Goal: Use online tool/utility: Utilize a website feature to perform a specific function

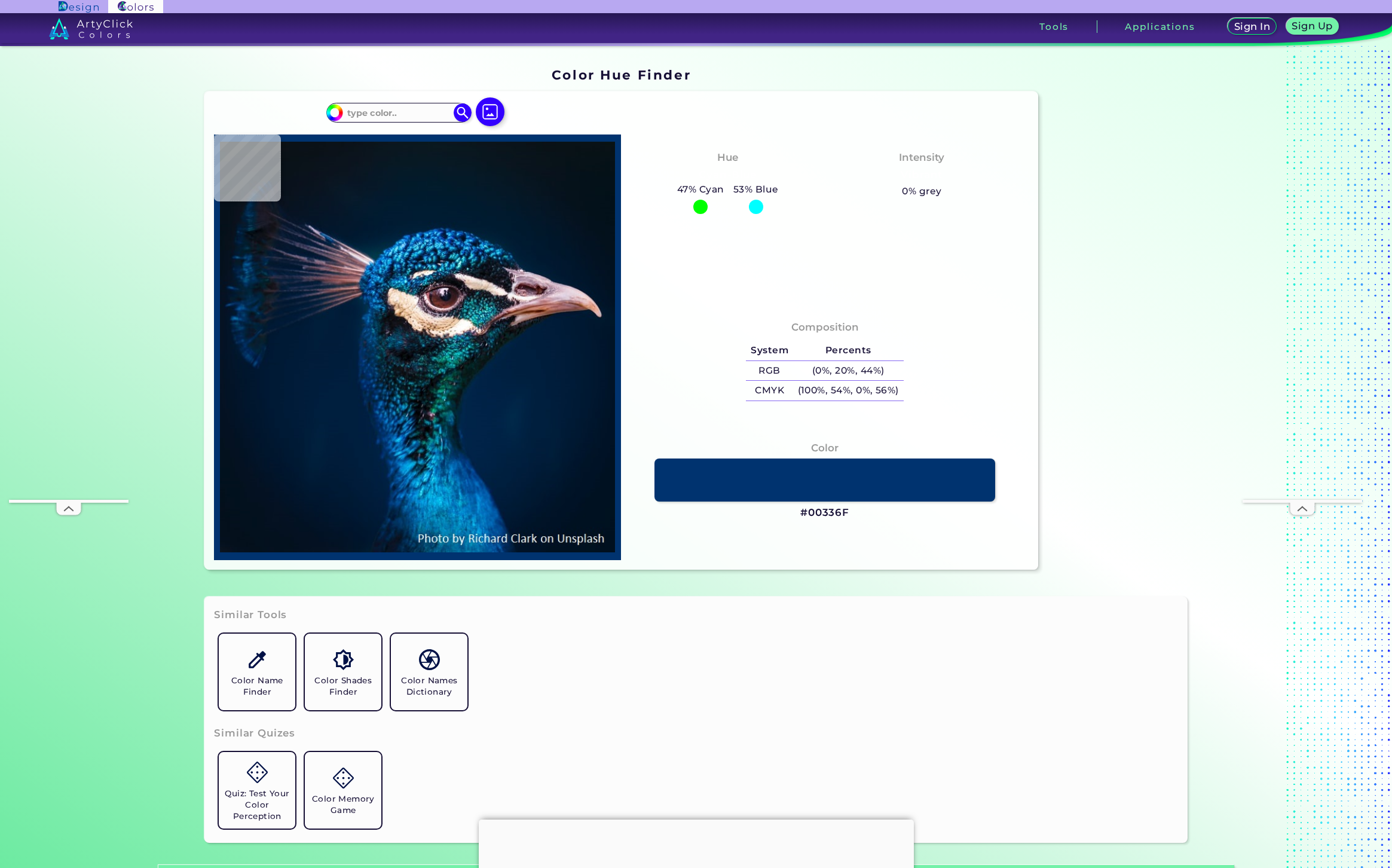
type input "#03111c"
type input "#03111C"
type input "#041527"
type input "#041728"
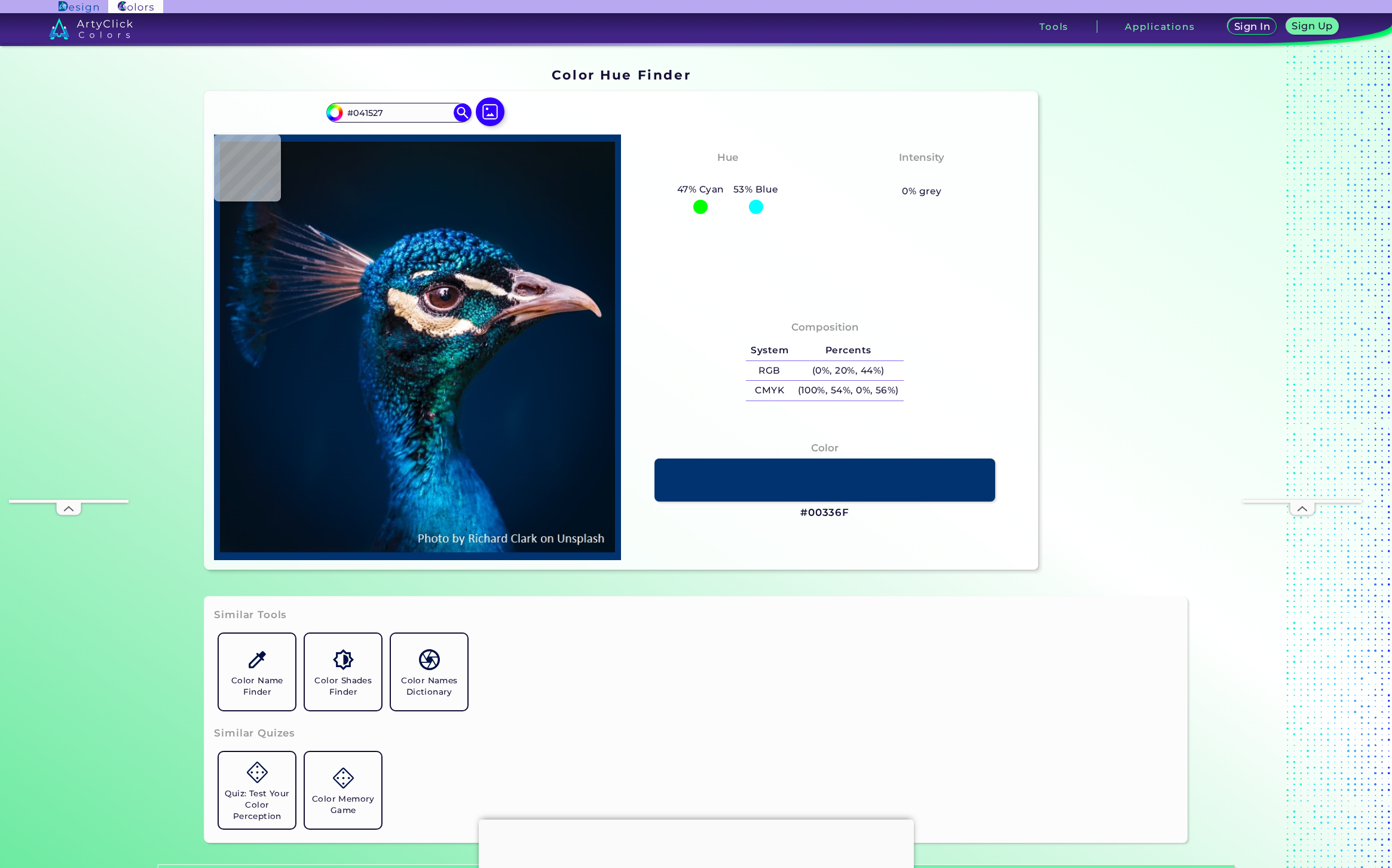
type input "#041728"
type input "#051627"
type input "#061623"
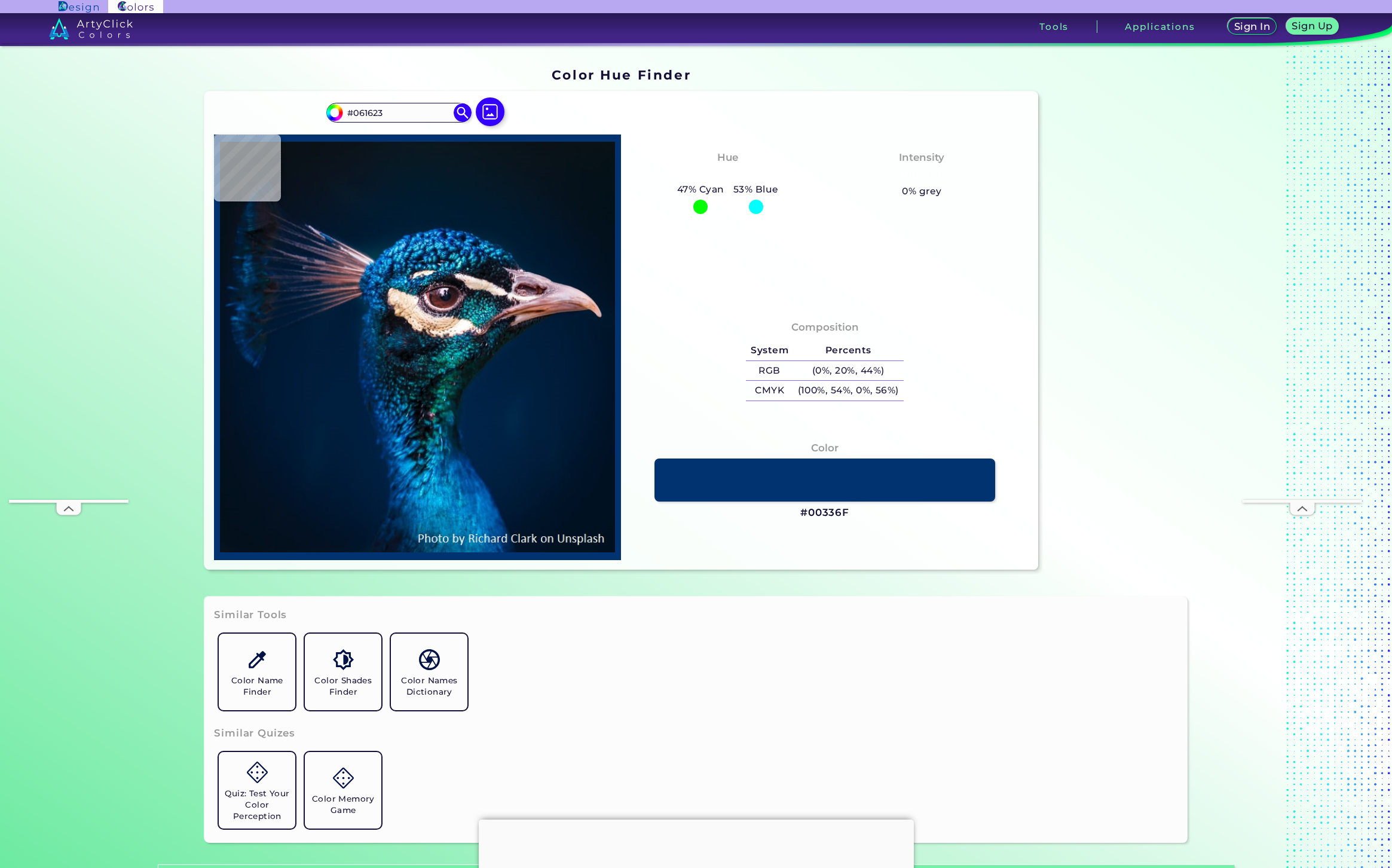
type input "#081621"
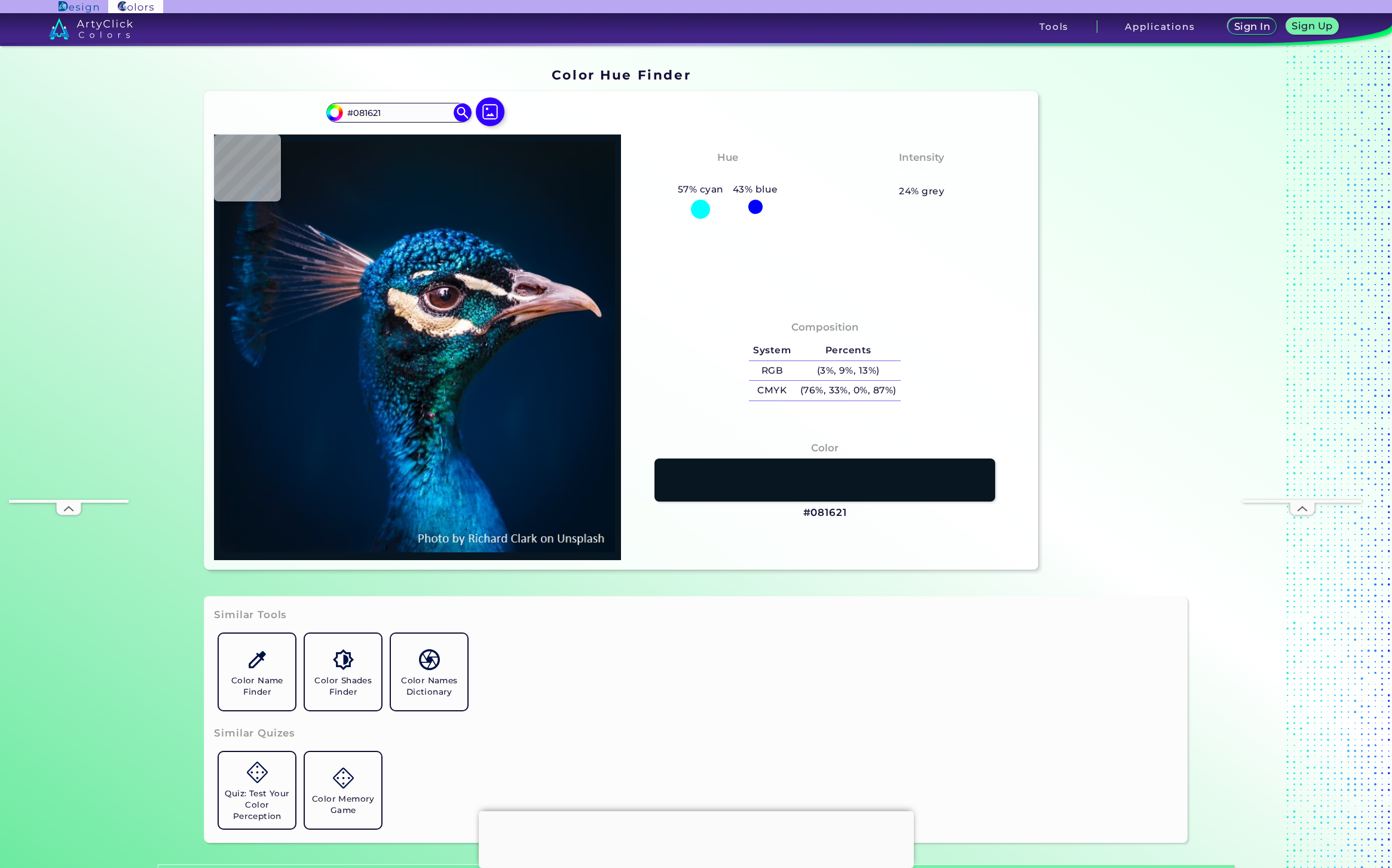
type input "#000000"
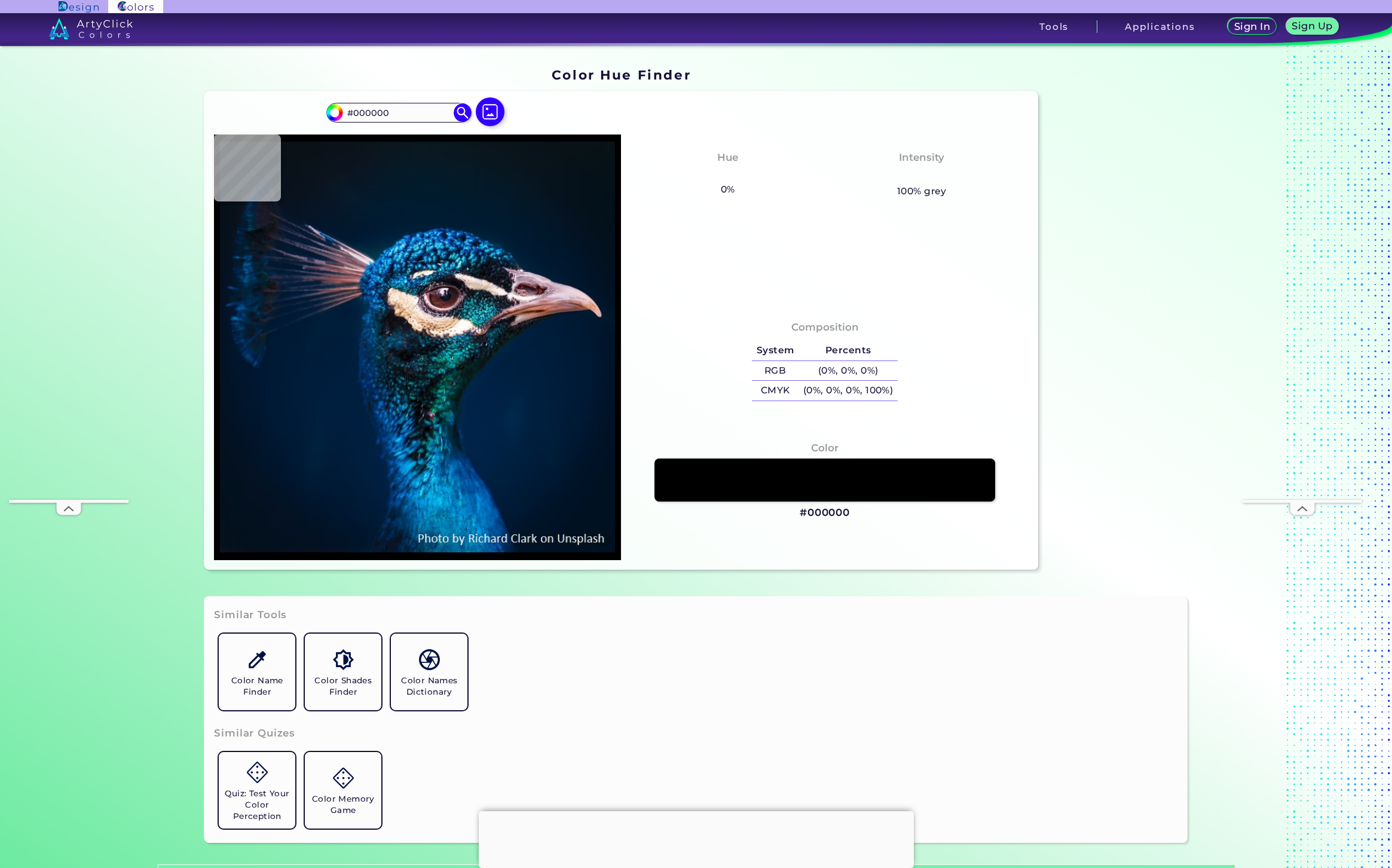
type input "#03111c"
type input "#03111C"
type input "#04121f"
type input "#04121F"
type input "#041121"
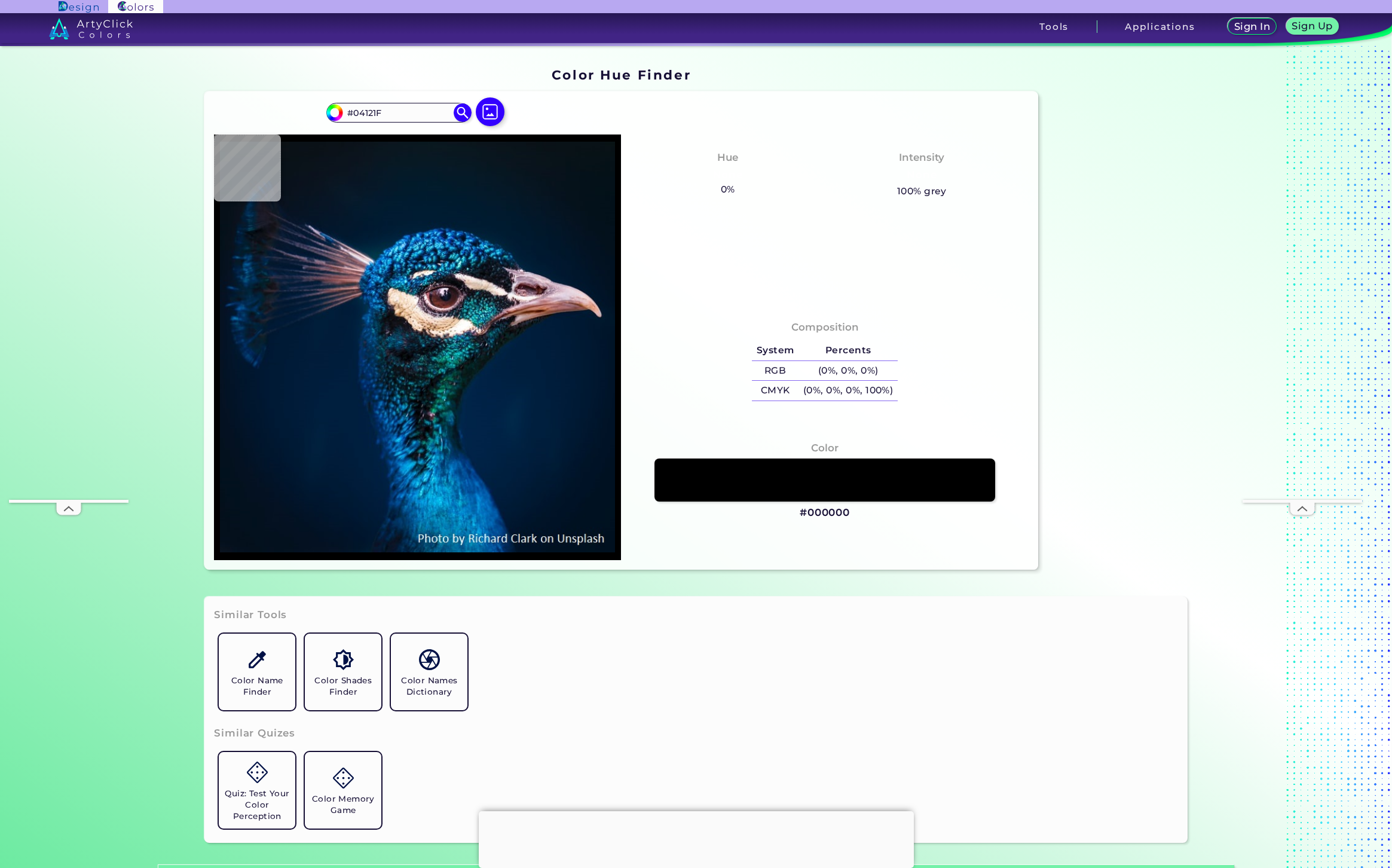
type input "#041121"
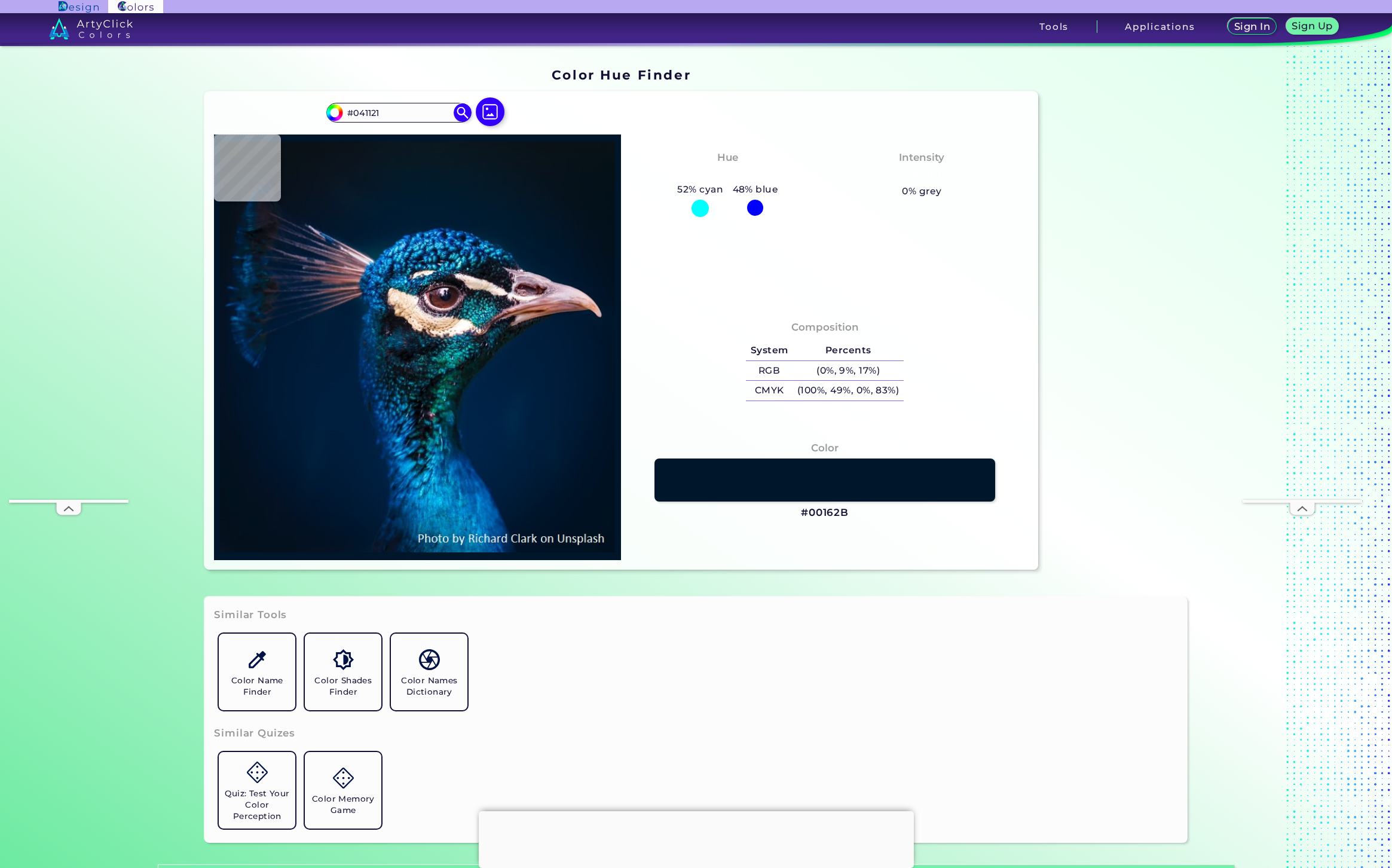
type input "#00162b"
type input "#00162B"
type input "#033b44"
type input "#033B44"
type input "#f6cea9"
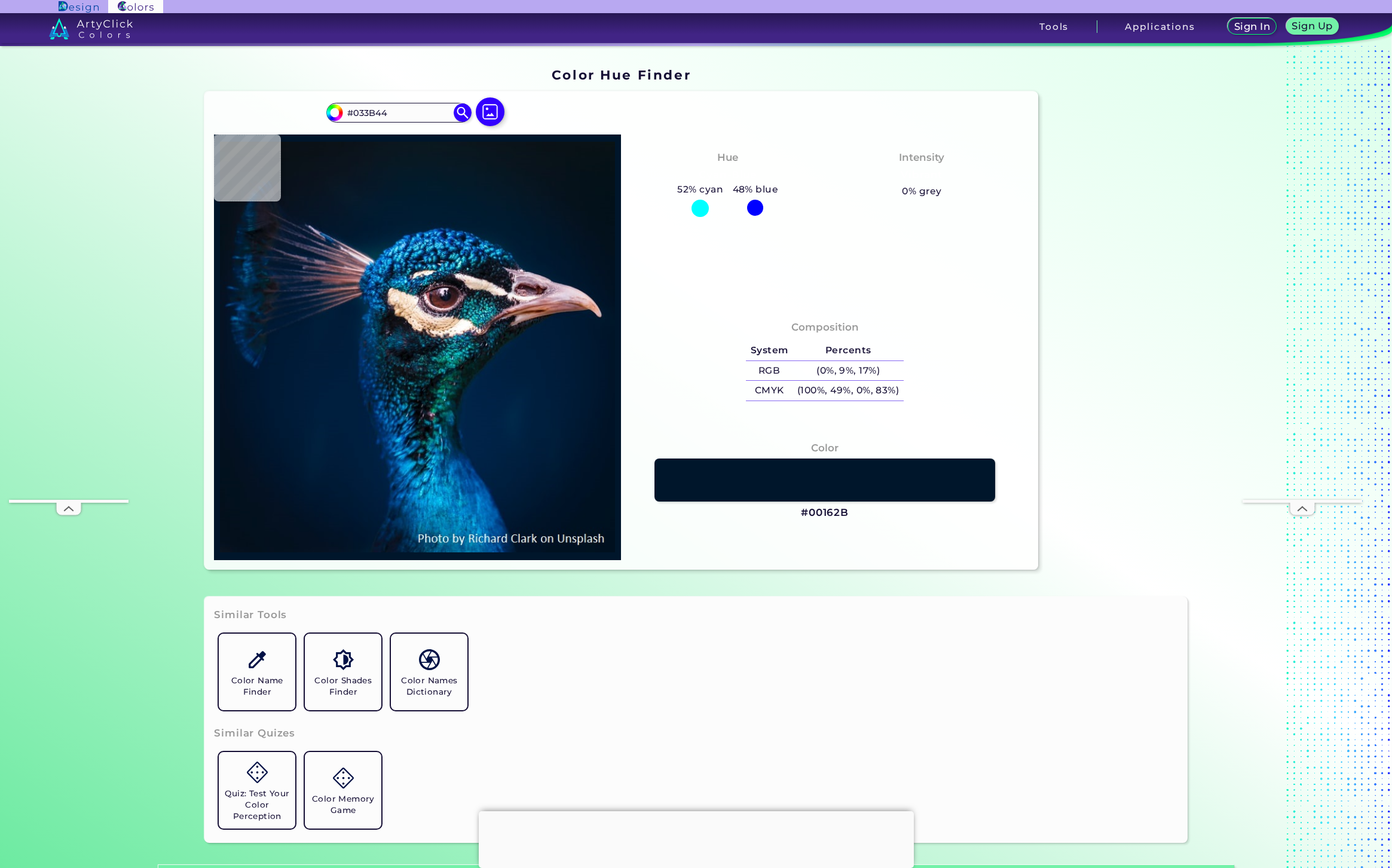
type input "#F6CEA9"
type input "#1a252c"
type input "#1A252C"
type input "#052e44"
type input "#052E44"
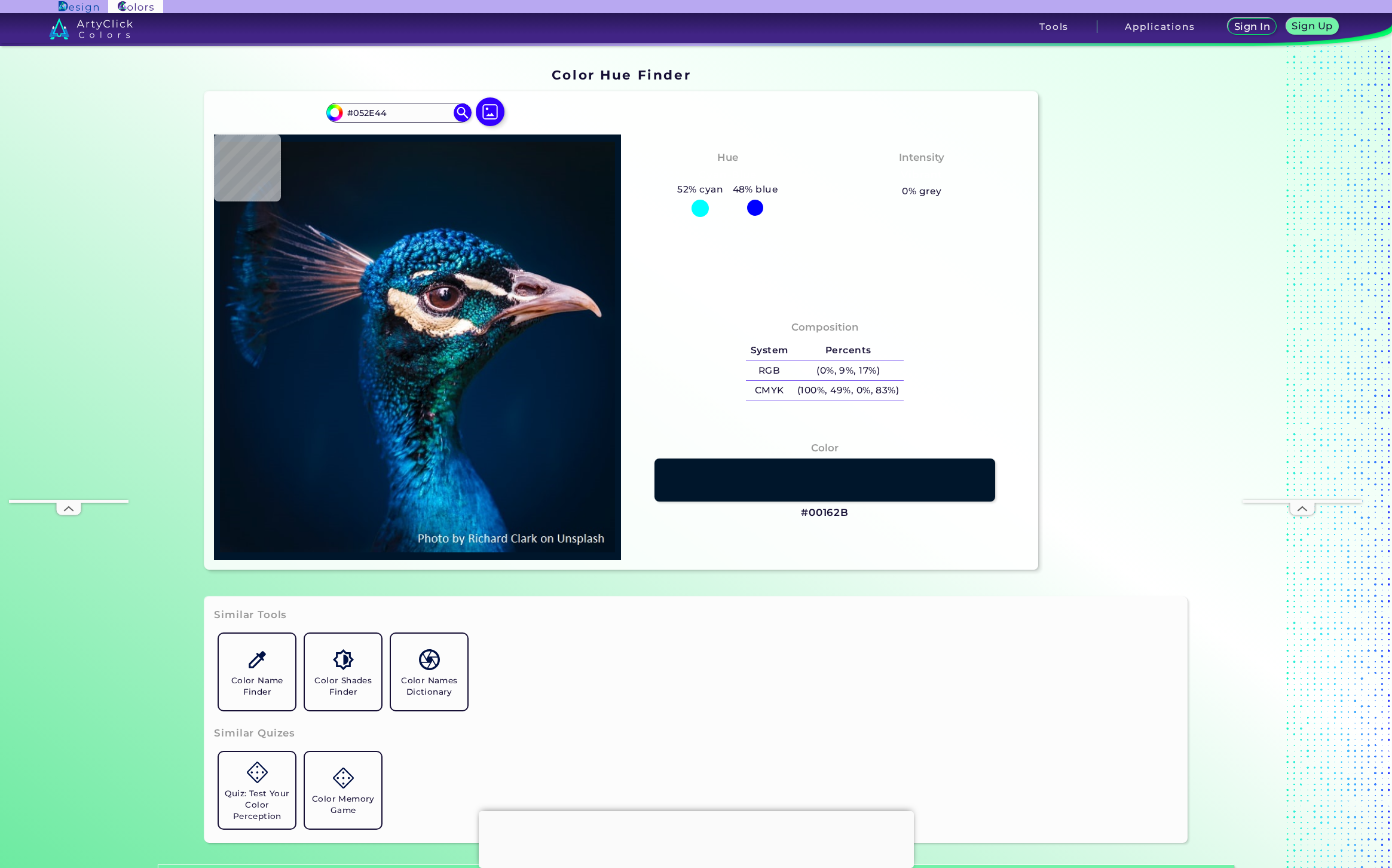
type input "#131d20"
type input "#131D20"
type input "#002e34"
type input "#002E34"
type input "#011c22"
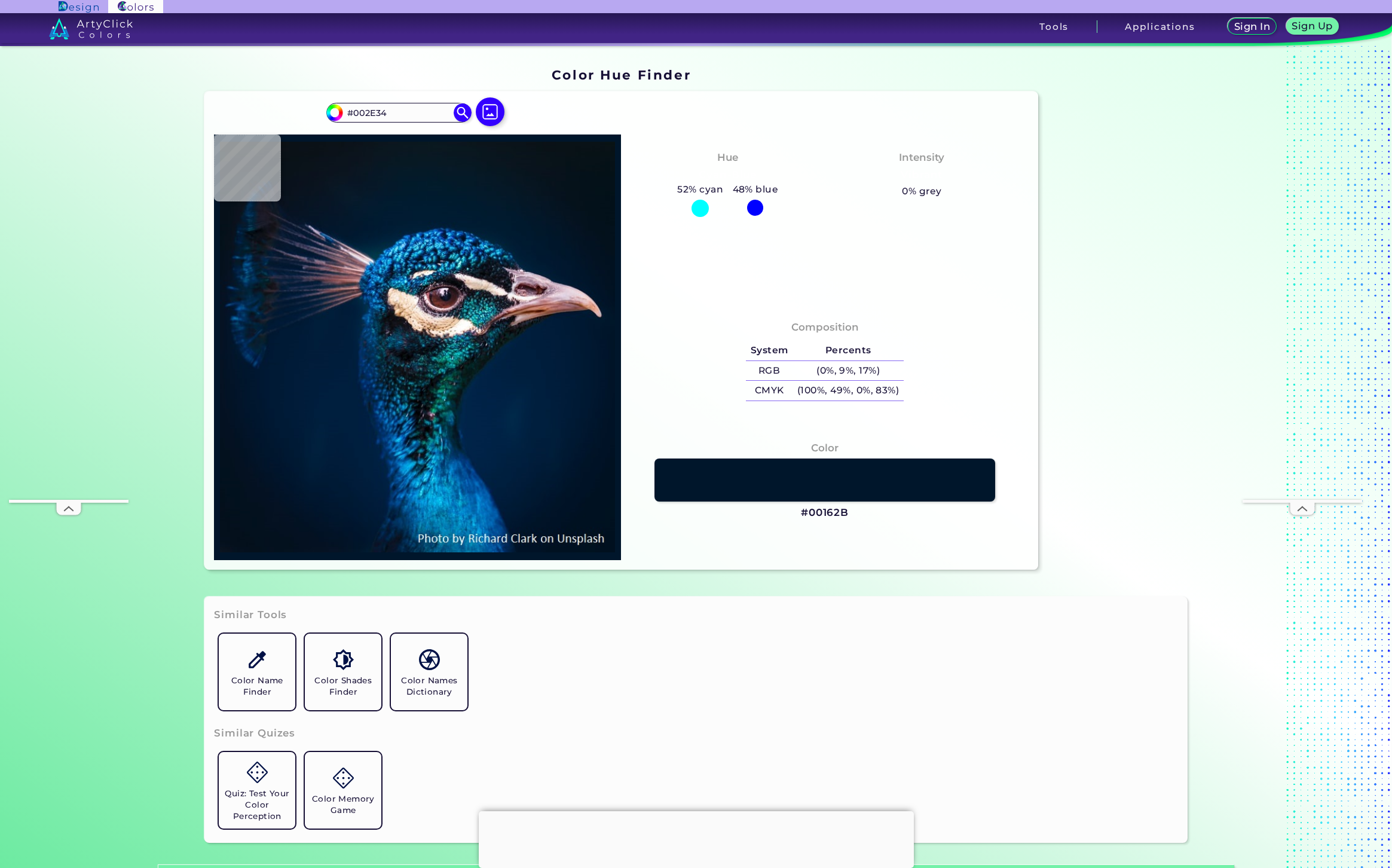
type input "#011C22"
type input "#171f2d"
type input "#171F2D"
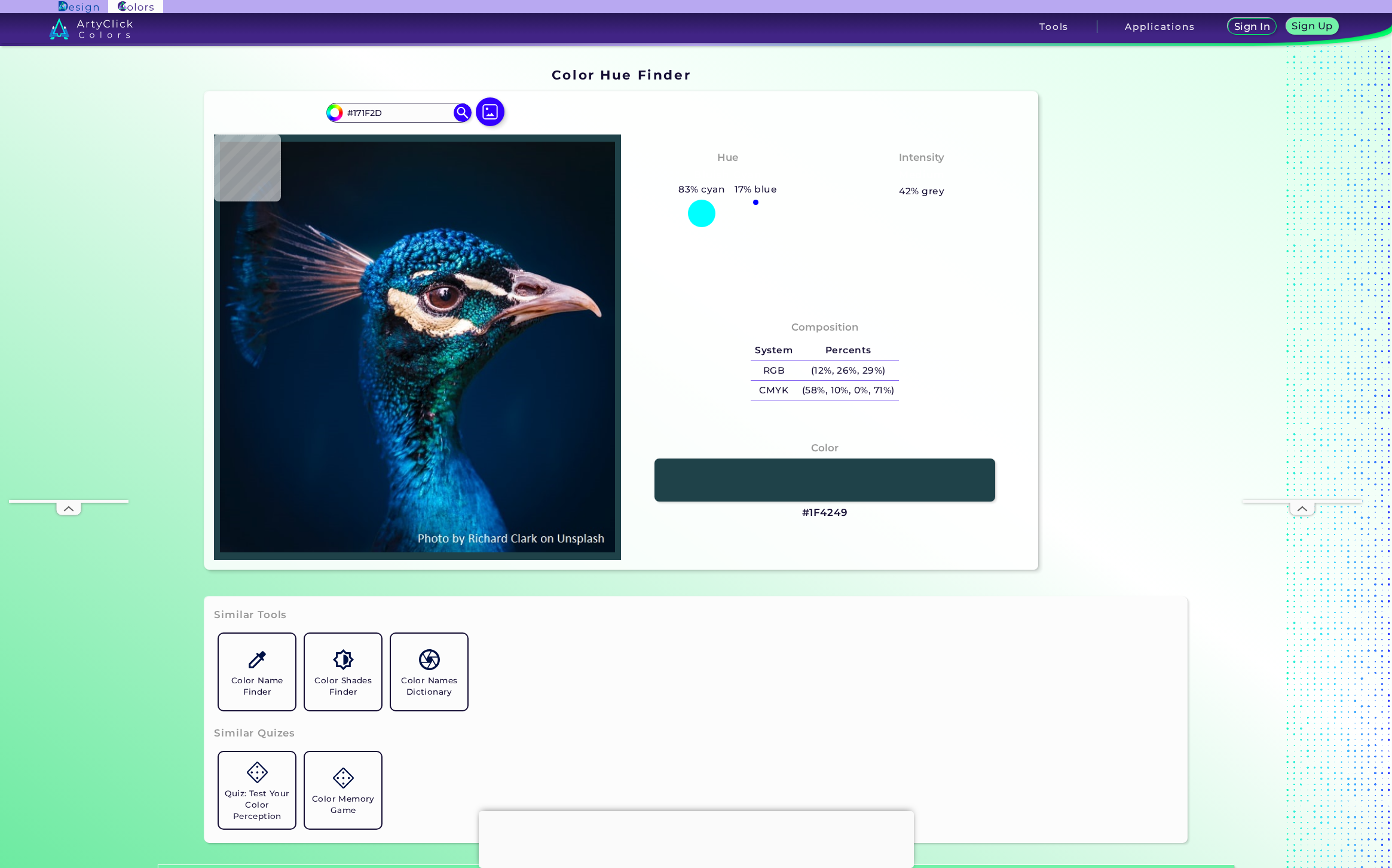
type input "#1f4249"
type input "#1F4249"
type input "#0f373e"
type input "#0F373E"
type input "#000b12"
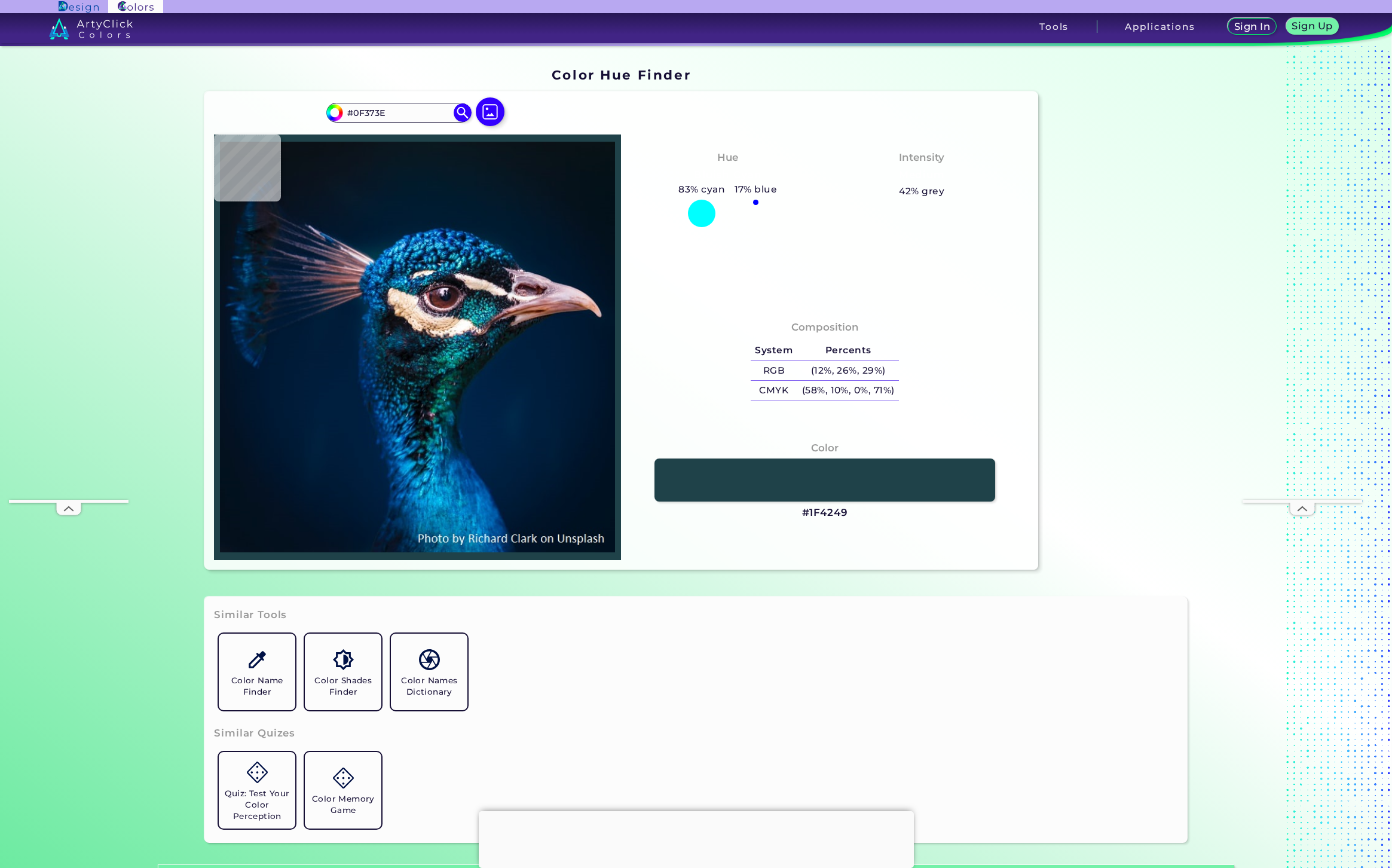
type input "#000B12"
type input "#040f14"
type input "#040F14"
type input "#091115"
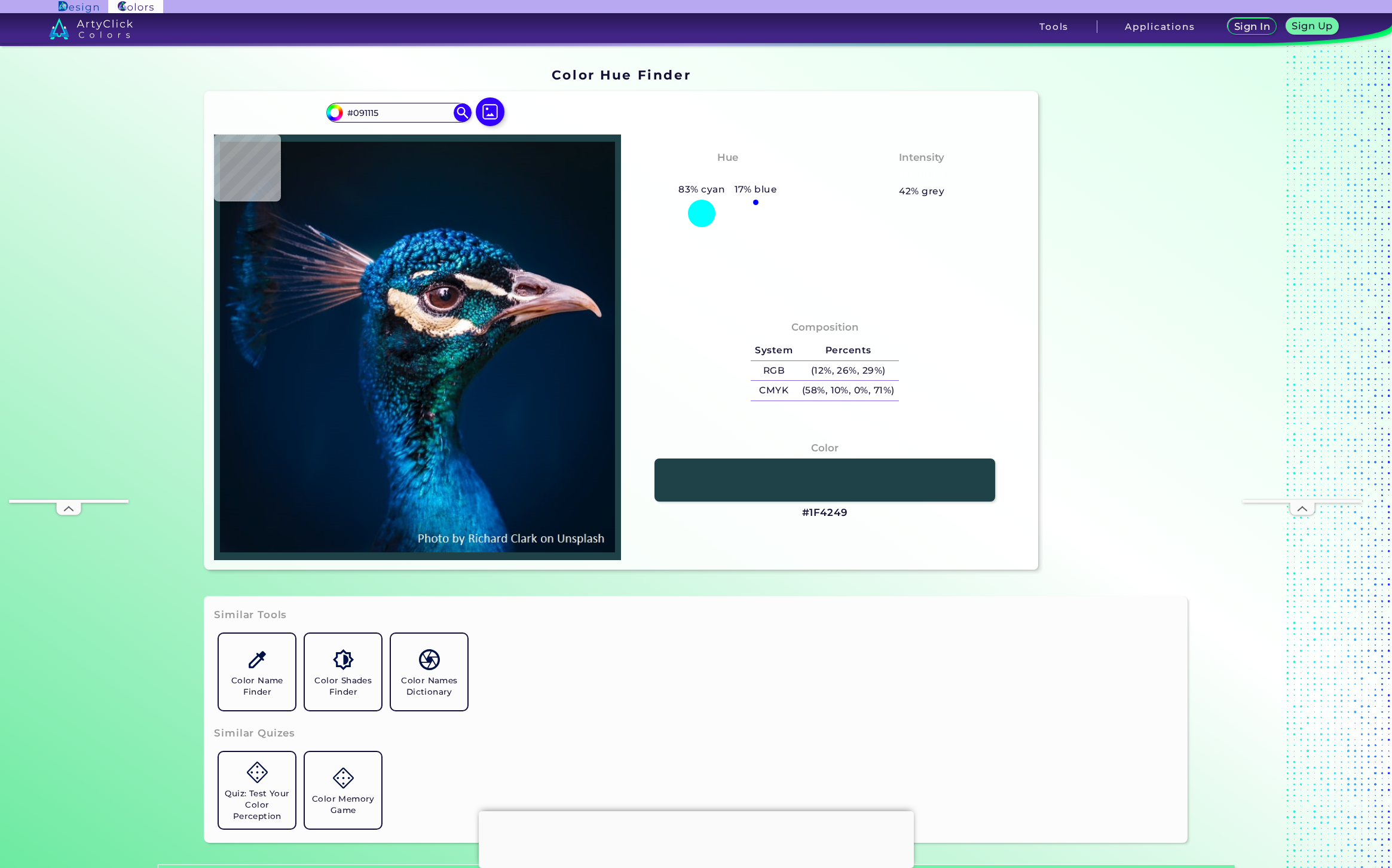
type input "#0a1618"
type input "#0A1618"
type input "#ffefed"
type input "#FFEFED"
type input "#f4c8a5"
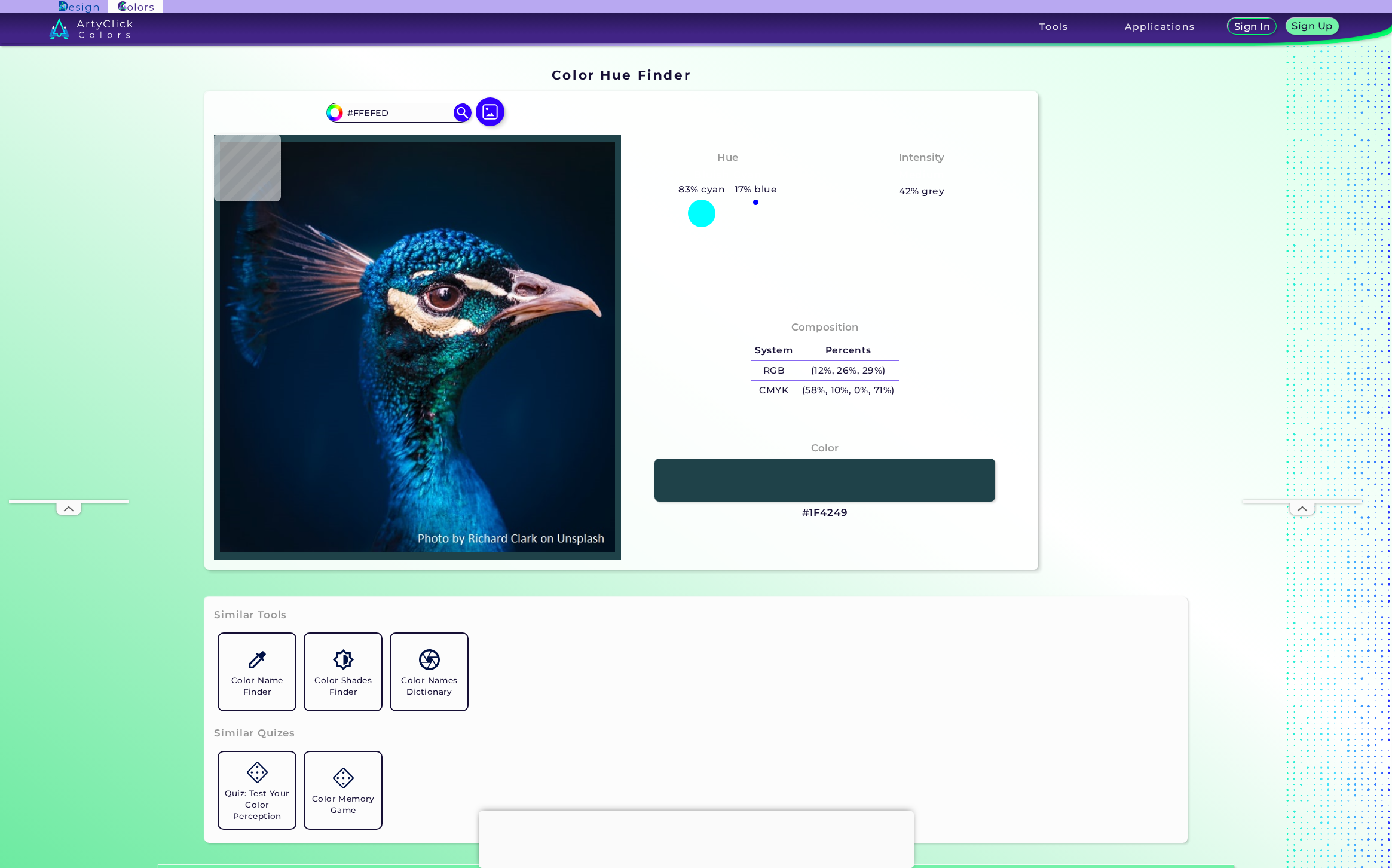
type input "#F4C8A5"
type input "#d7b696"
type input "#D7B696"
type input "#d7ae8c"
type input "#D7AE8C"
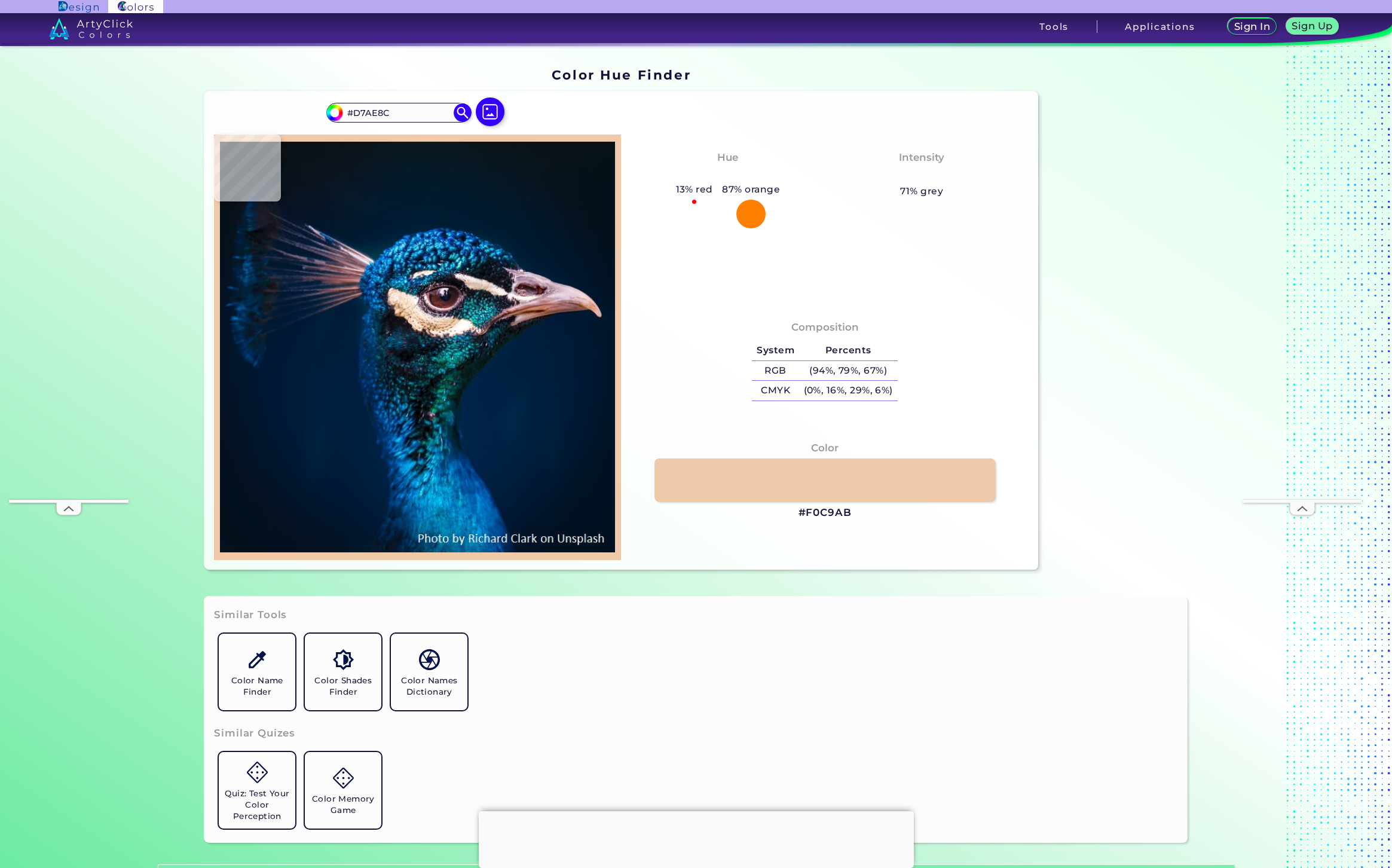
type input "#f0c9ab"
type input "#F0C9AB"
type input "#e3c09a"
type input "#E3C09A"
type input "#18192e"
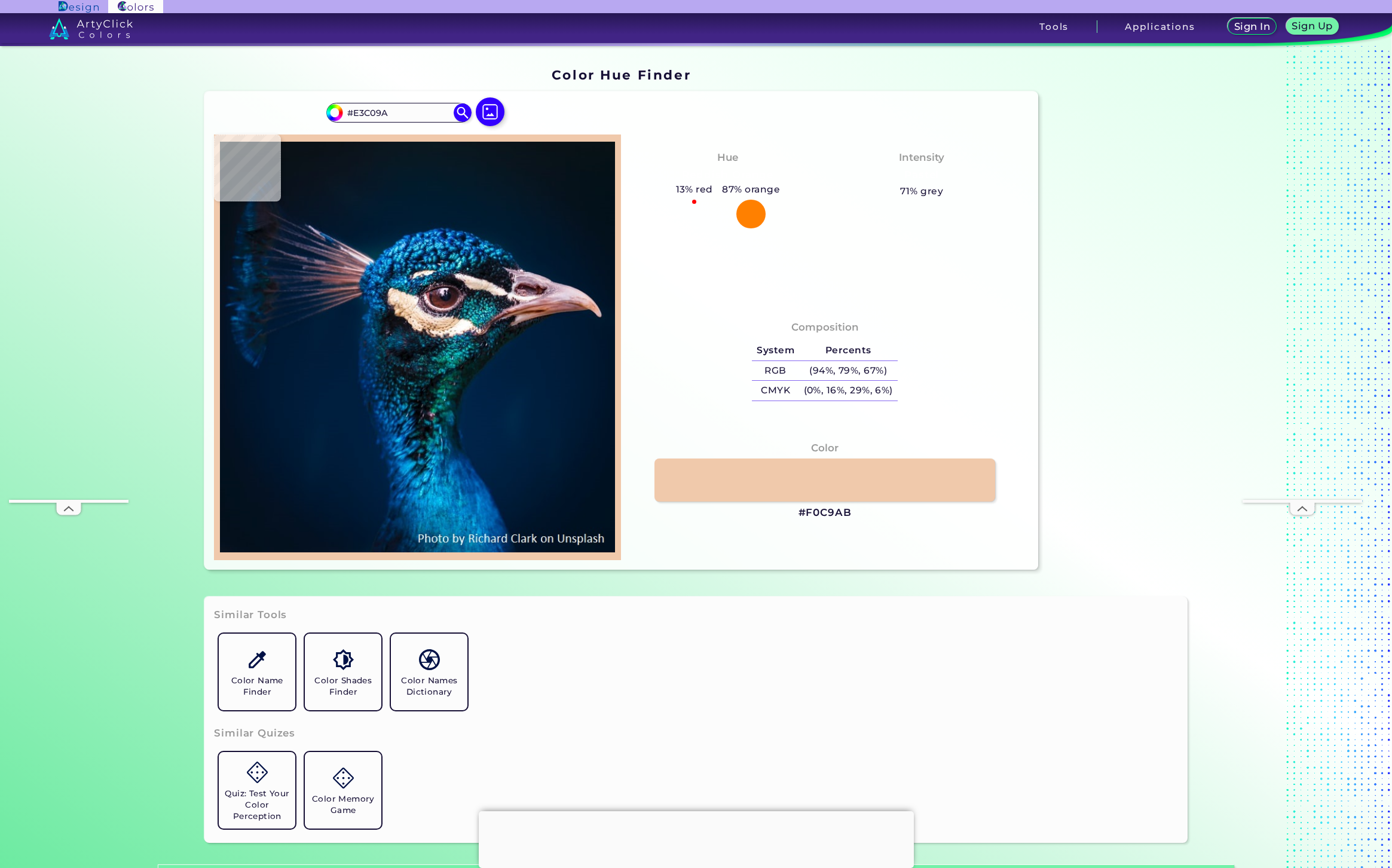
type input "#18192E"
type input "#dfbac0"
type input "#DFBAC0"
type input "#362128"
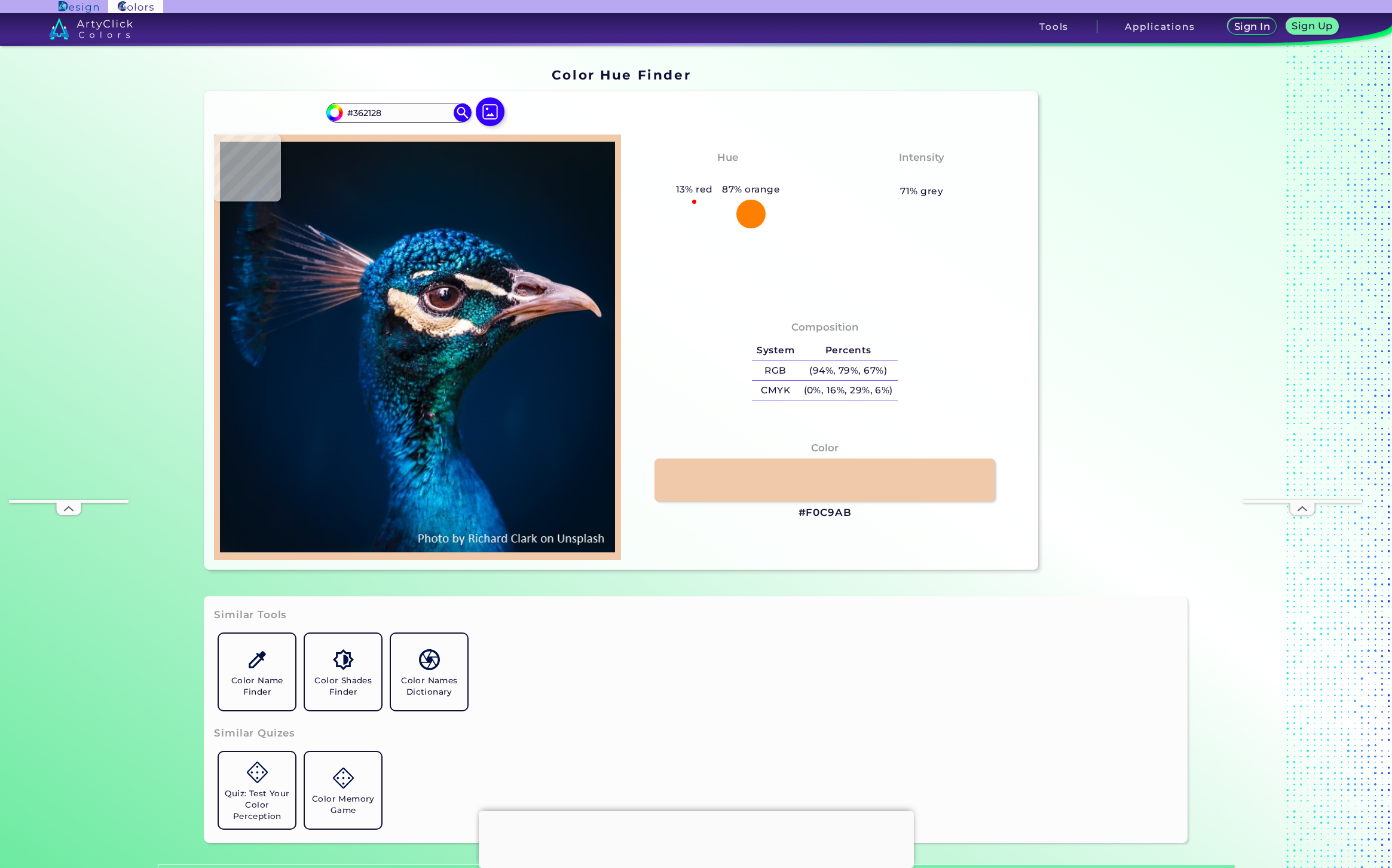
type input "#523a43"
type input "#523A43"
type input "#0c0e12"
type input "#0C0E12"
type input "#3f94be"
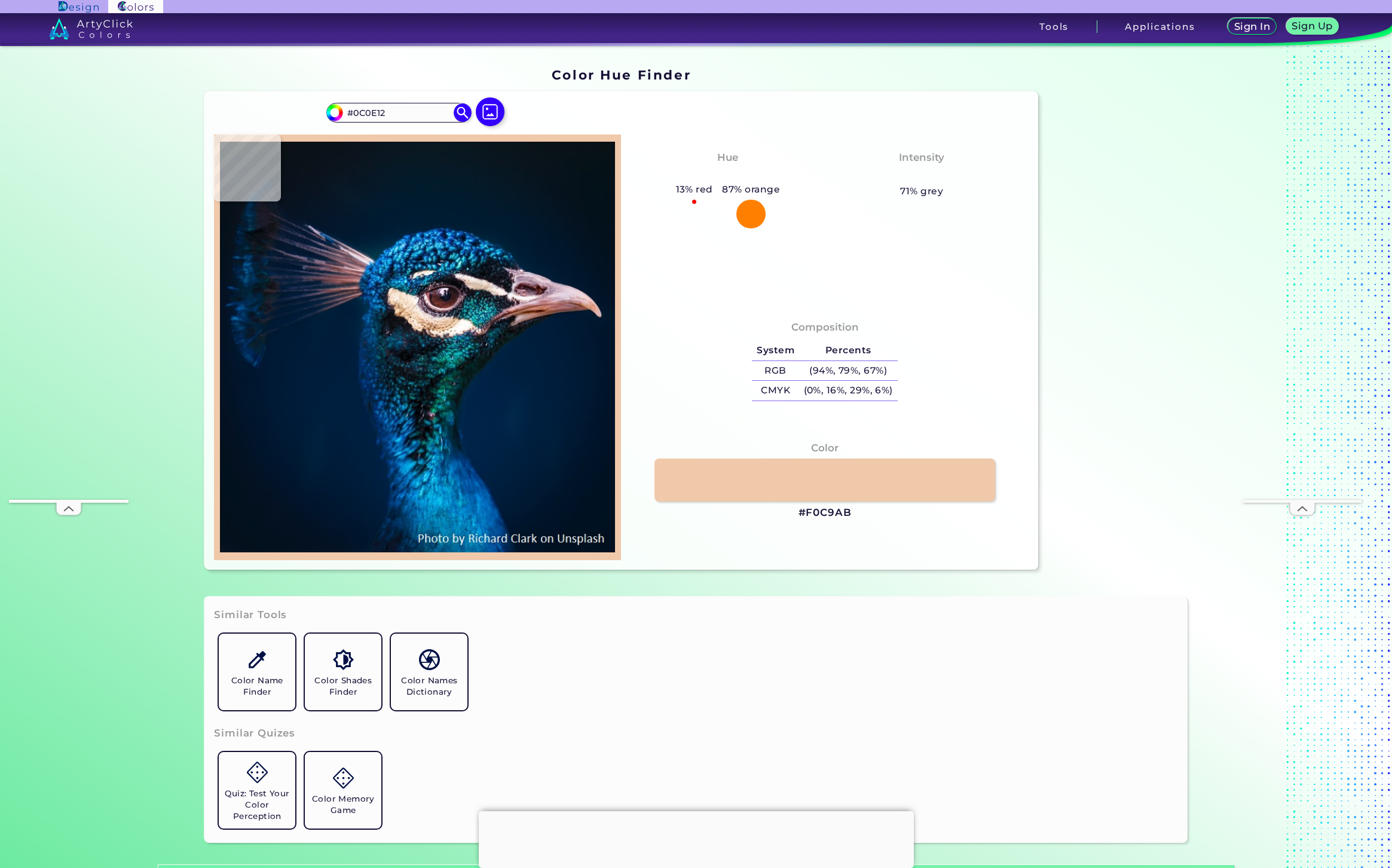
type input "#3F94BE"
type input "#1771a6"
type input "#1771A6"
type input "#30bed4"
type input "#30BED4"
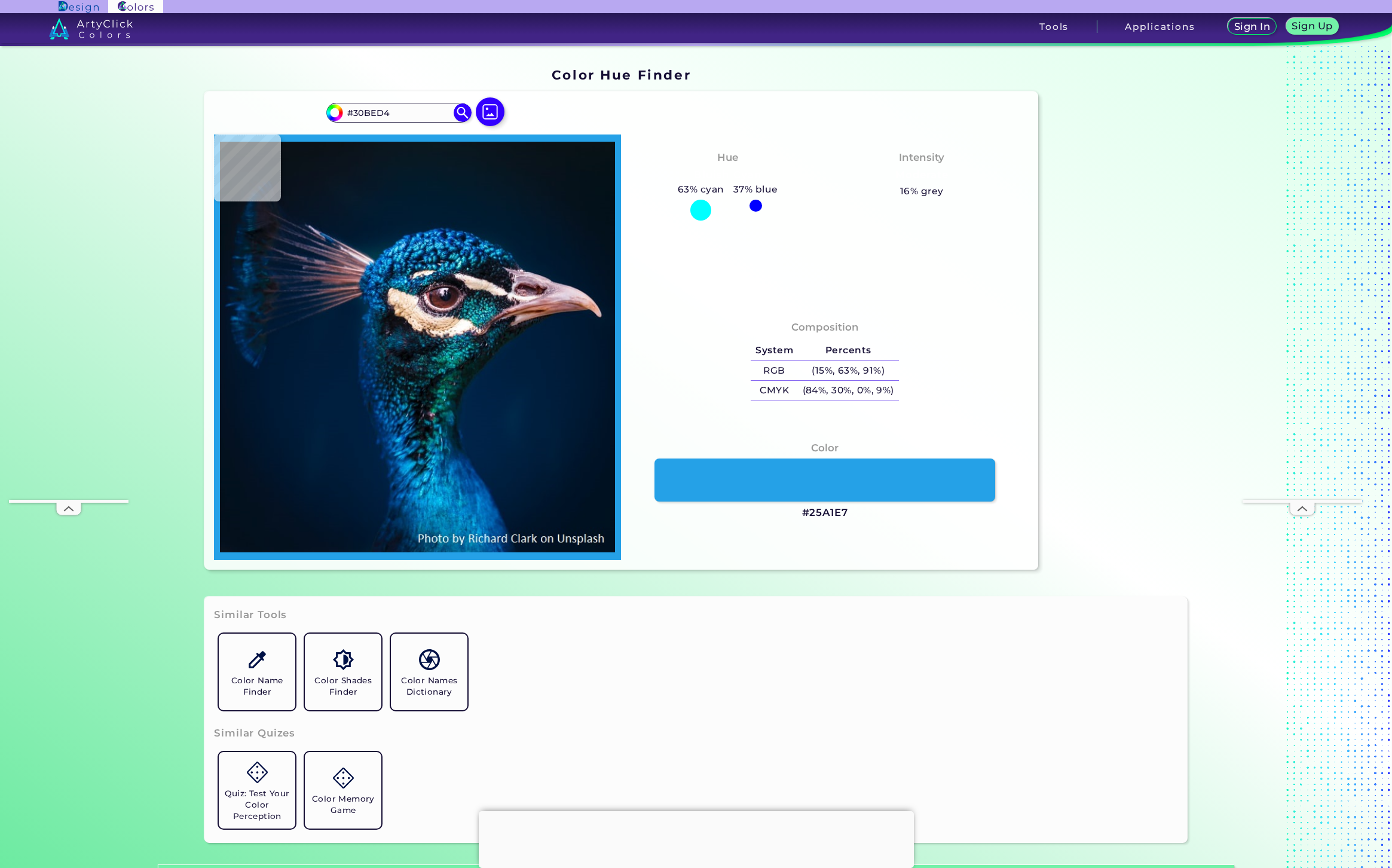
type input "#25a1e7"
type input "#25A1E7"
type input "#023367"
type input "#024382"
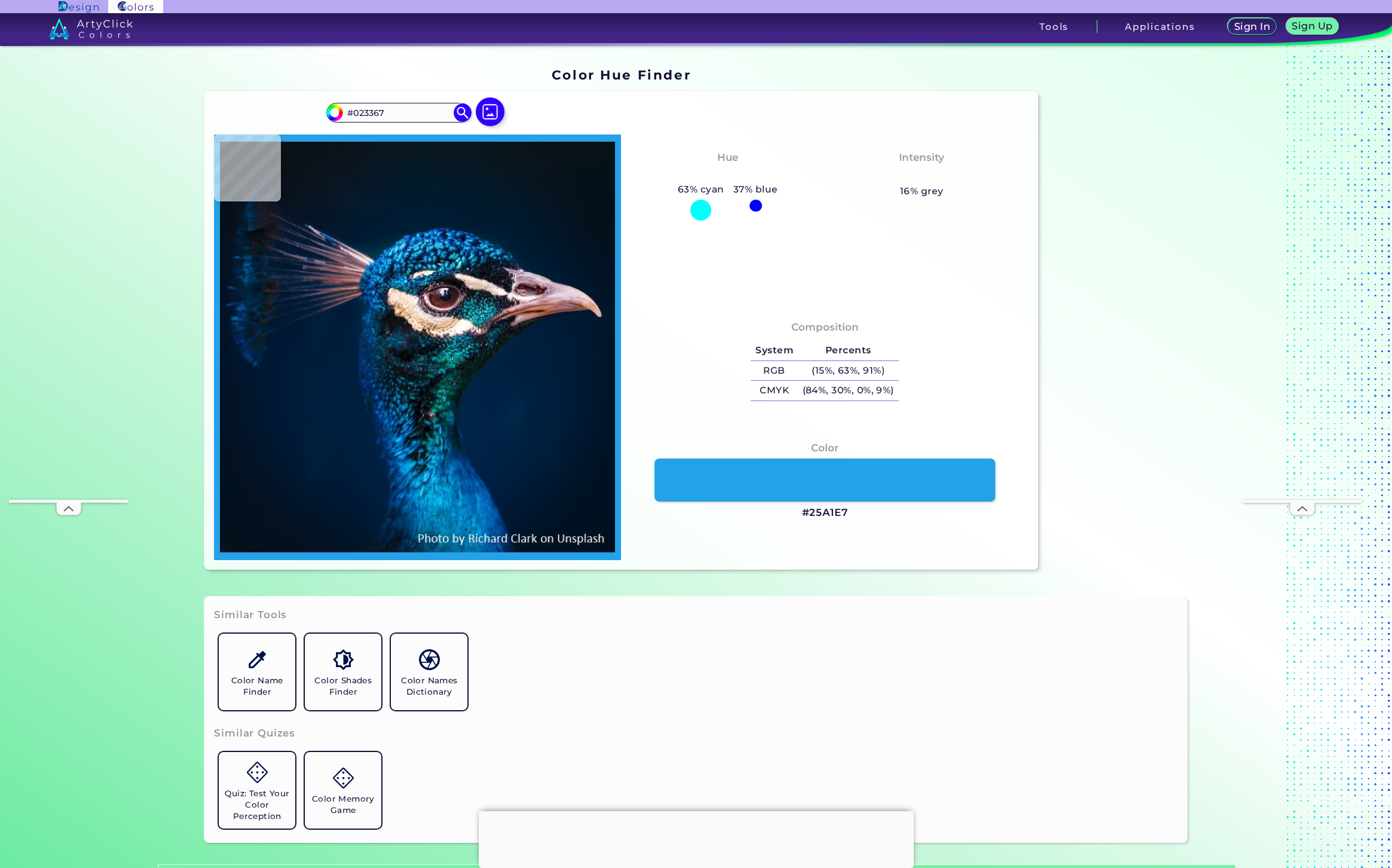
type input "#024382"
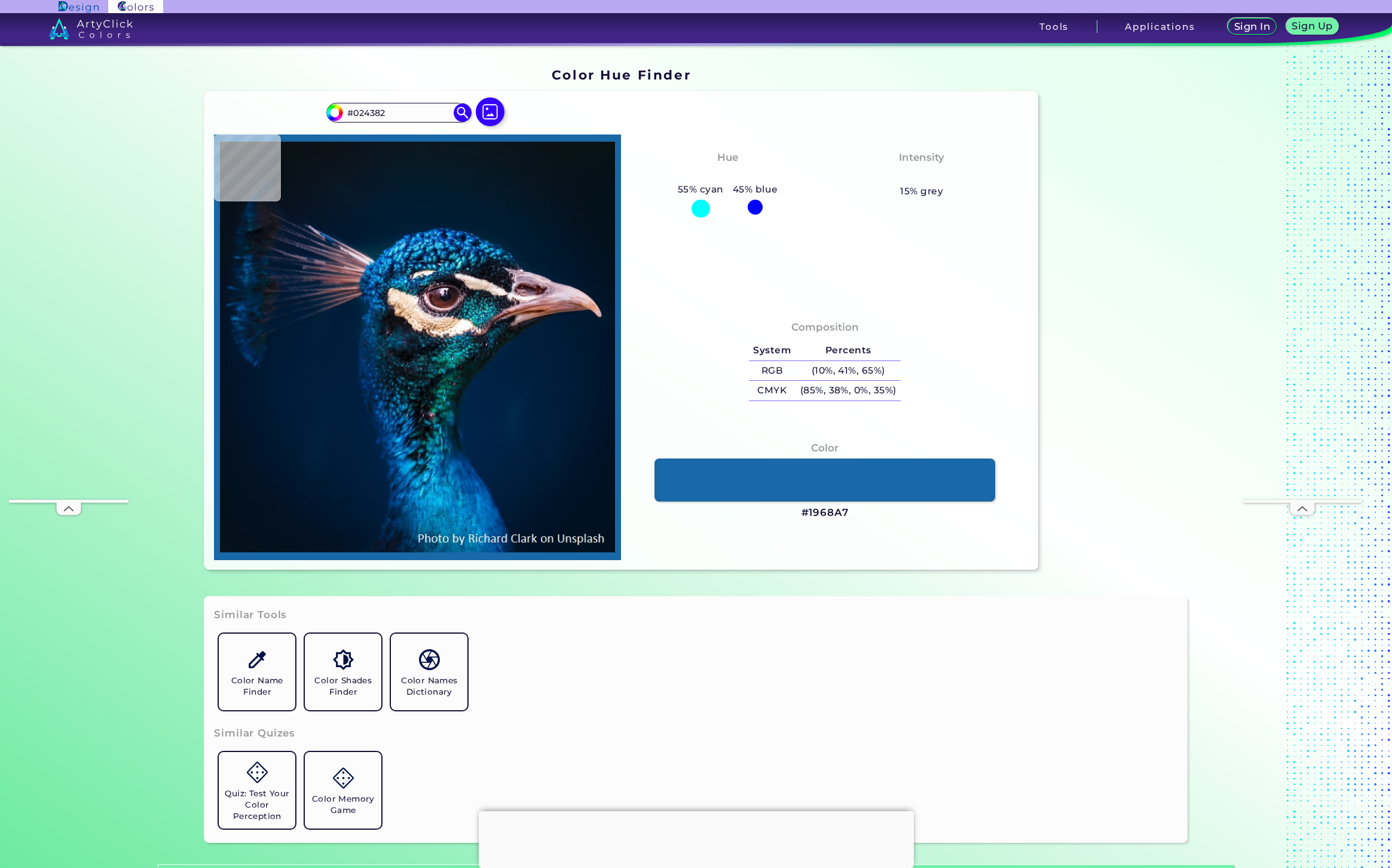
type input "#1968a7"
type input "#1968A7"
type input "#051934"
type input "#042741"
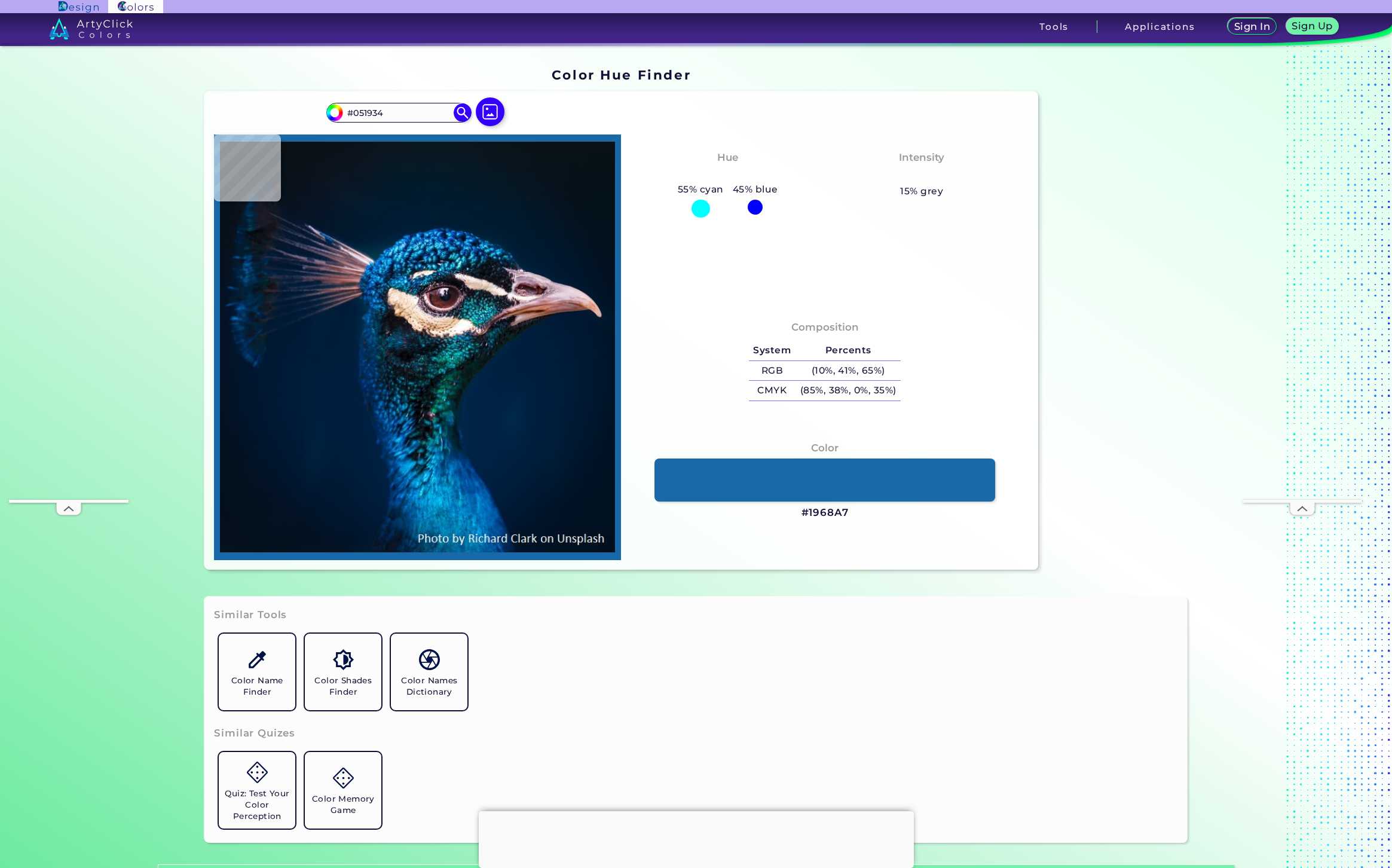
type input "#042741"
type input "#022660"
type input "#014173"
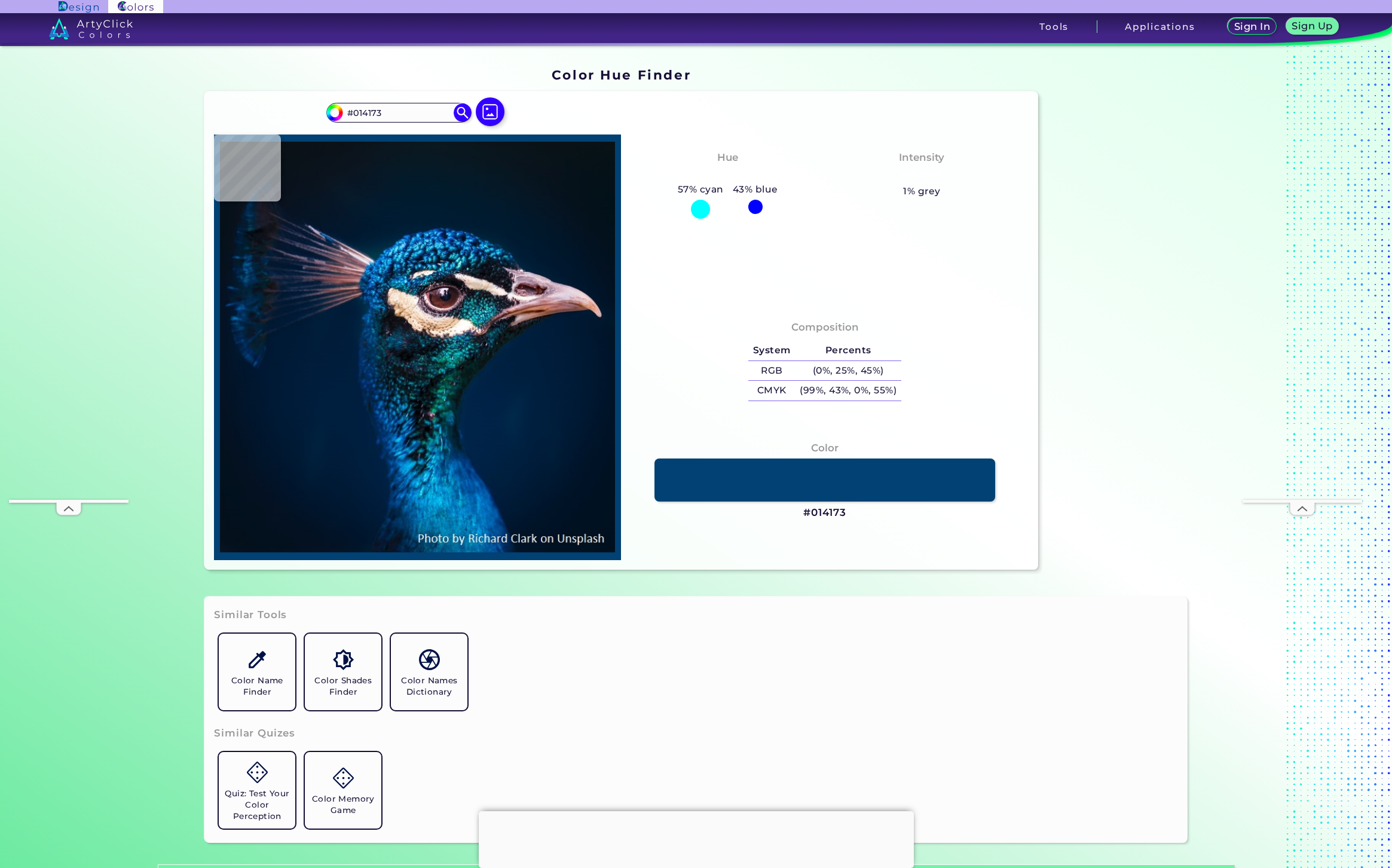
type input "#014578"
type input "#001a44"
type input "#001A44"
type input "#001b32"
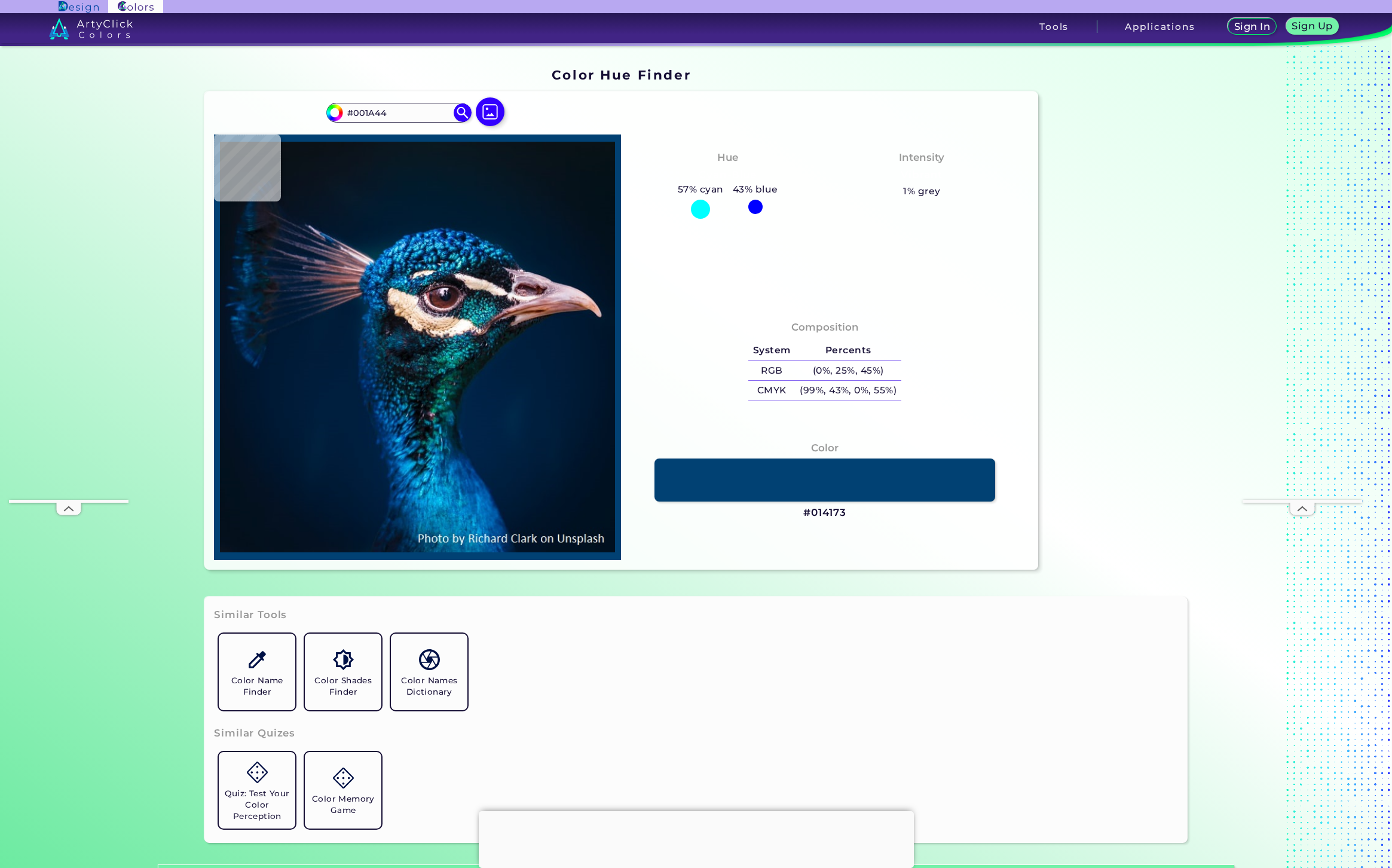
type input "#001B32"
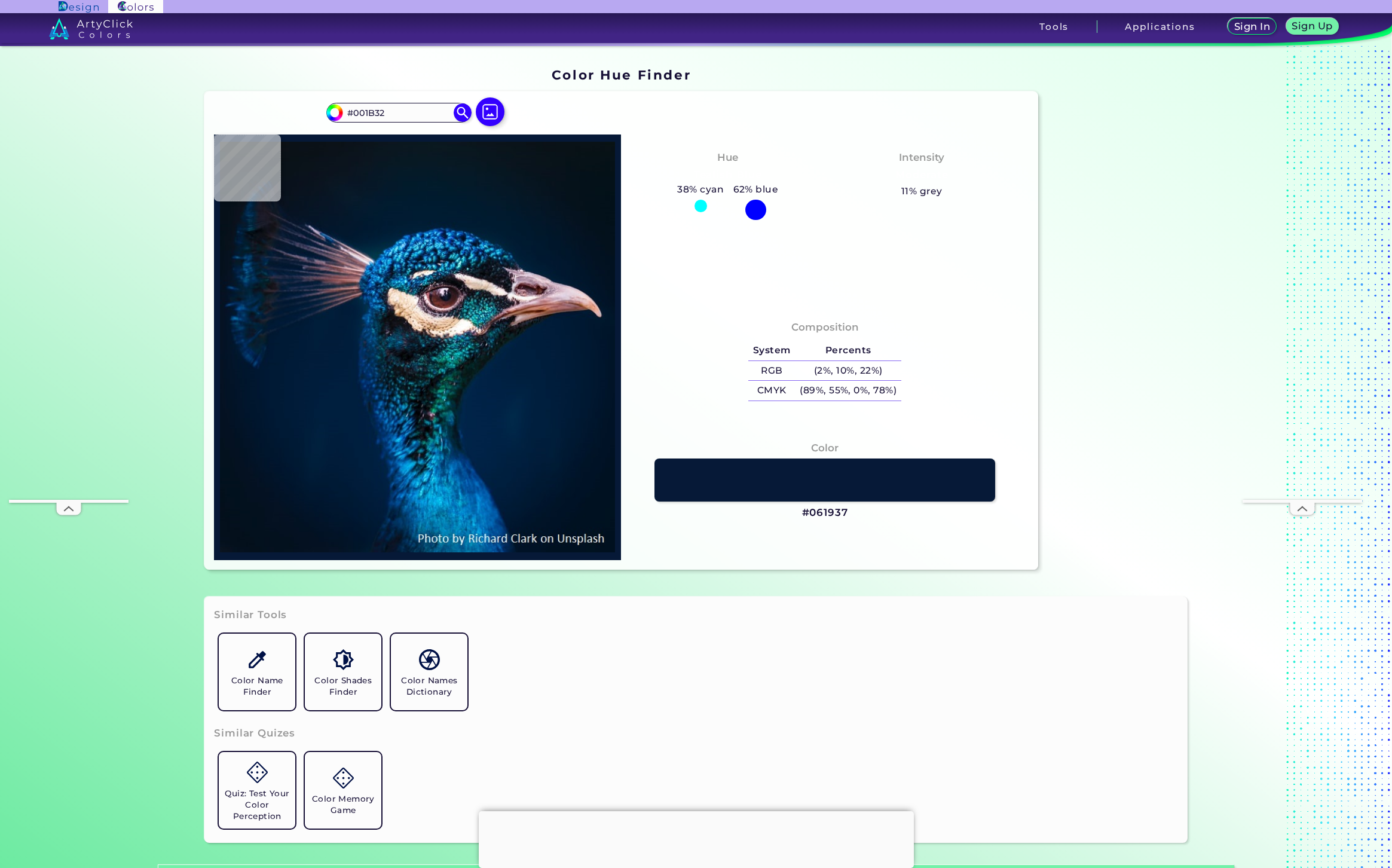
type input "#061937"
type input "#07162d"
type input "#07162D"
type input "#020b1c"
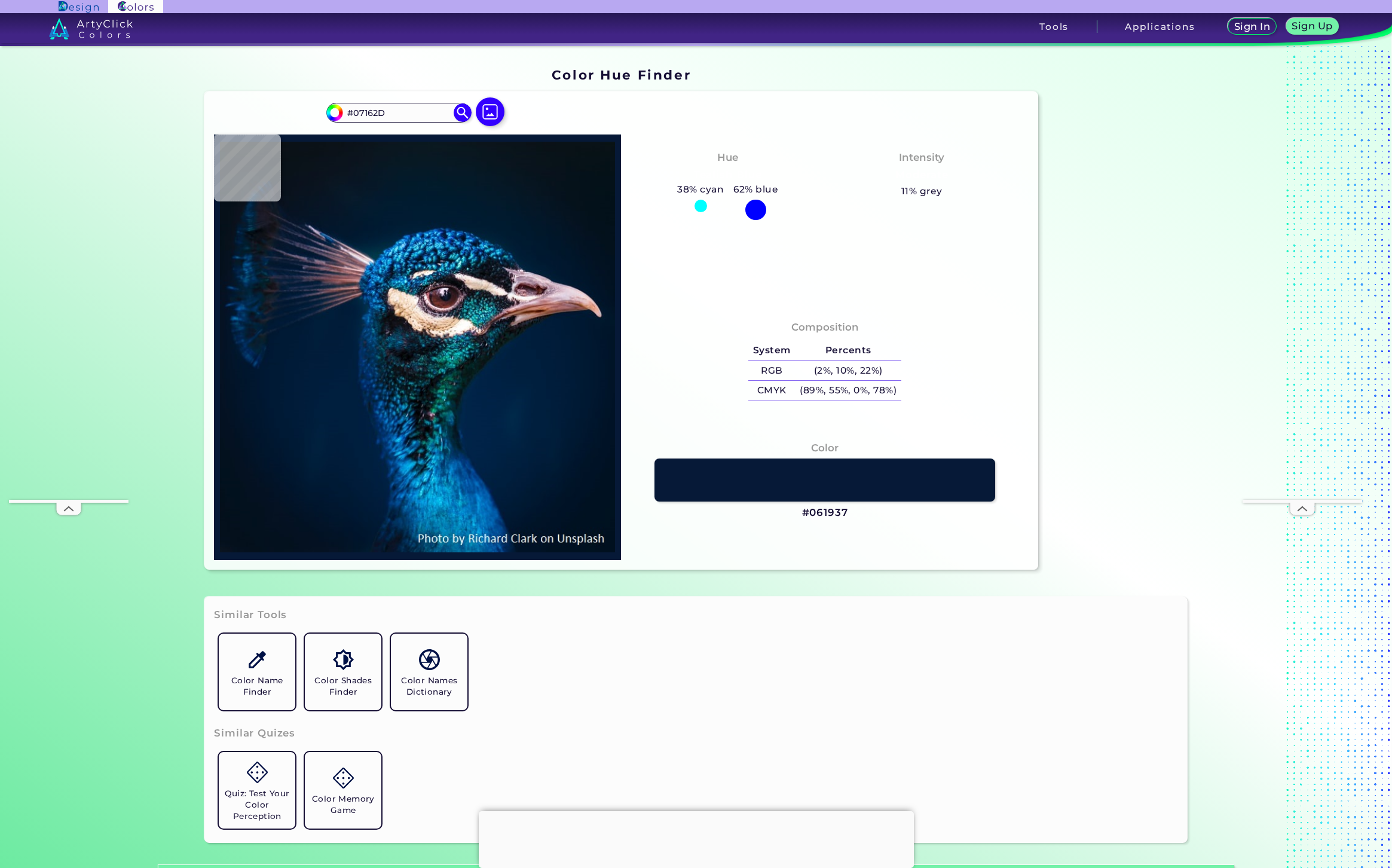
type input "#020B1C"
type input "#051431"
type input "#021b40"
type input "#021B40"
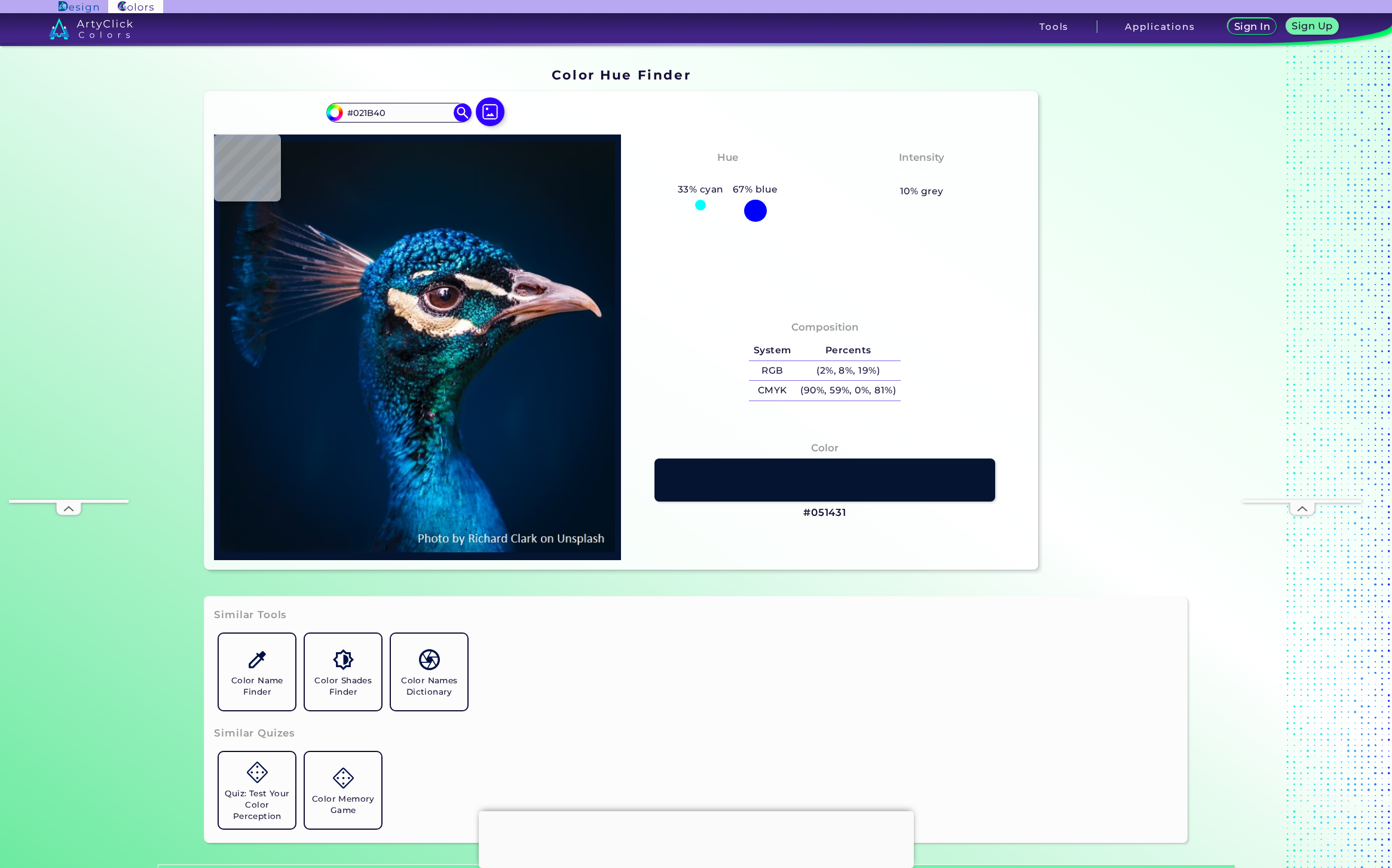
type input "#000f25"
type input "#000F25"
type input "#032b4e"
type input "#032B4E"
type input "#fde9e0"
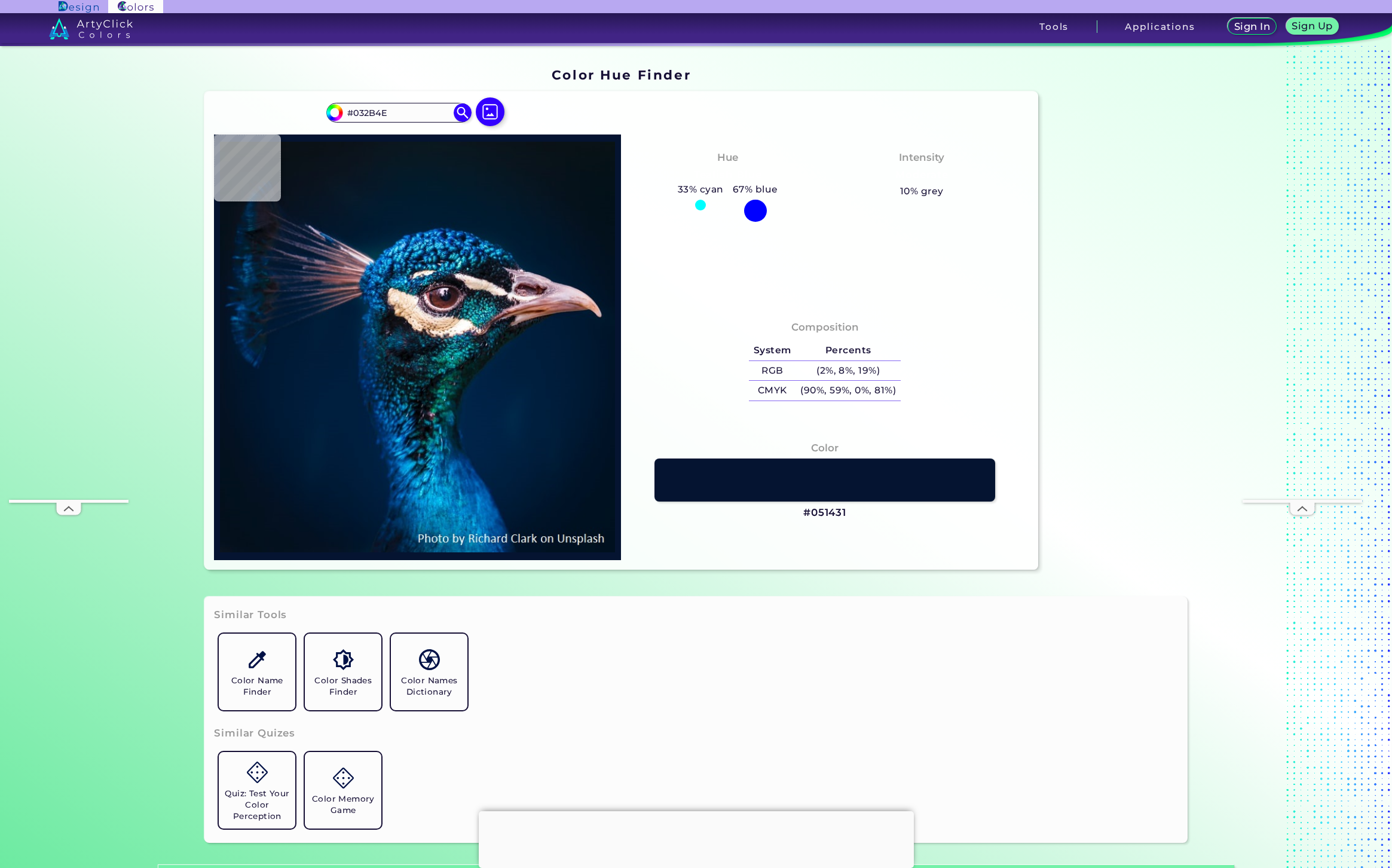
type input "#FDE9E0"
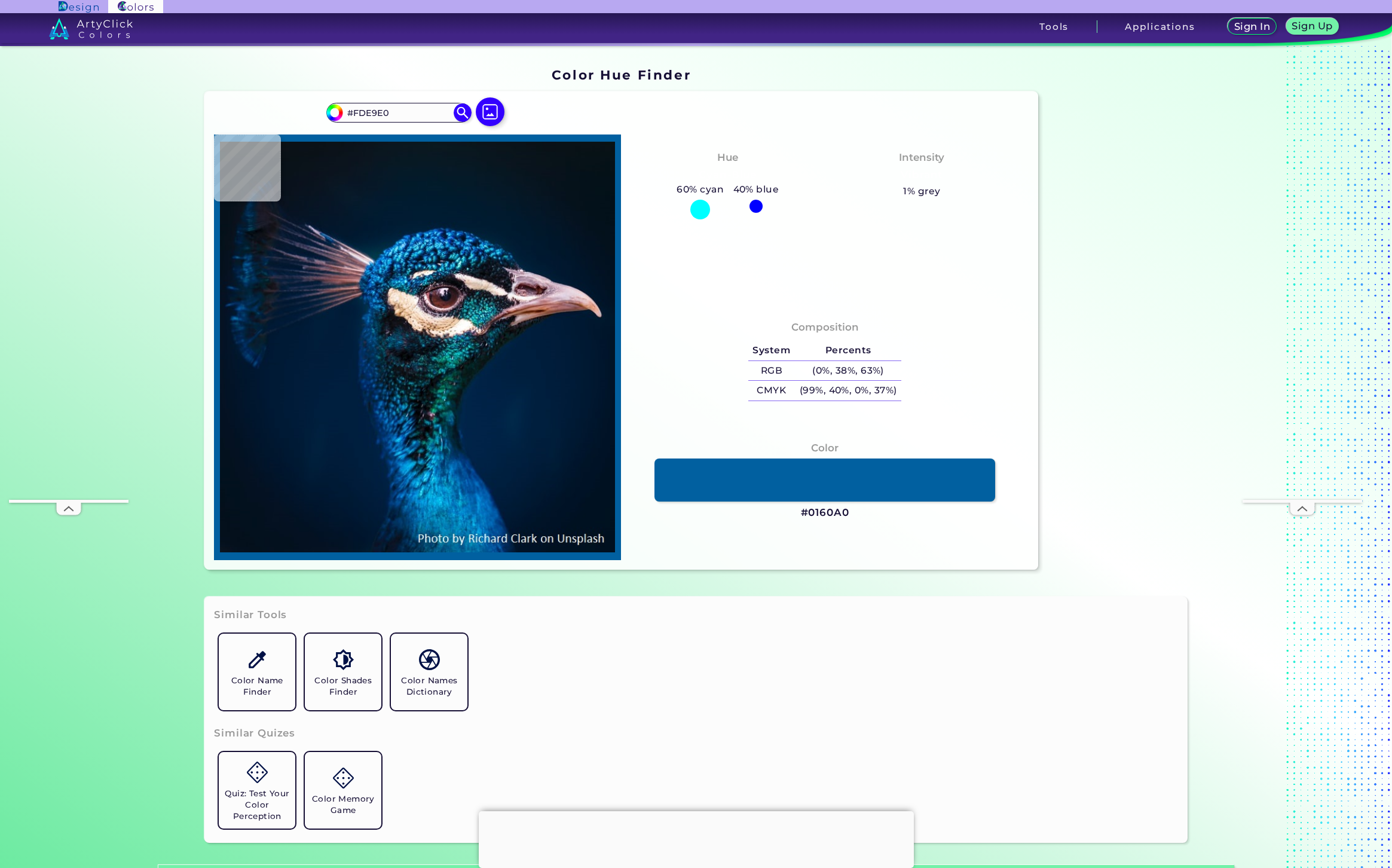
type input "#0160a0"
type input "#0160A0"
type input "#0f537e"
type input "#0F537E"
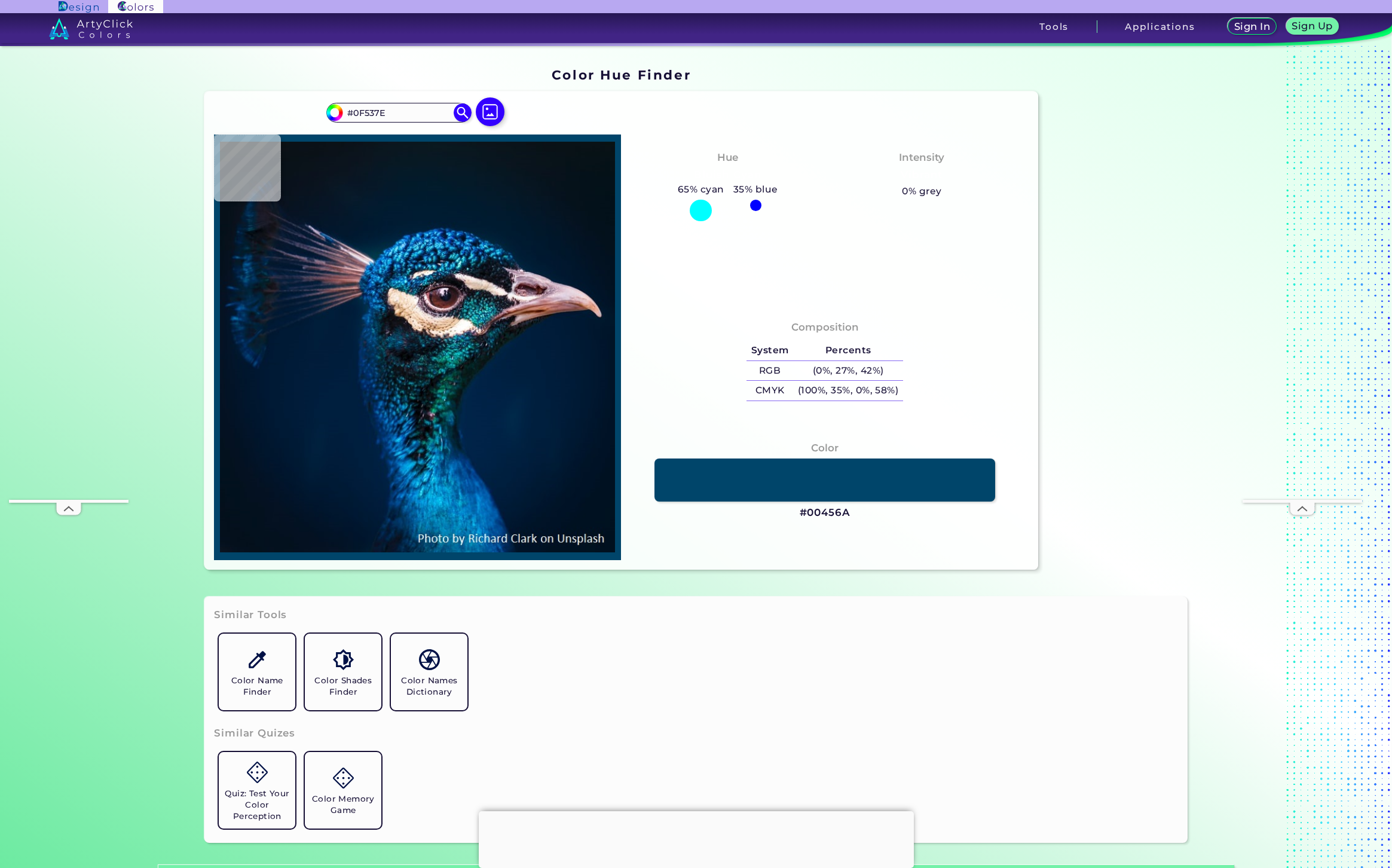
type input "#00456a"
type input "#00456A"
type input "#326872"
type input "#fcefe1"
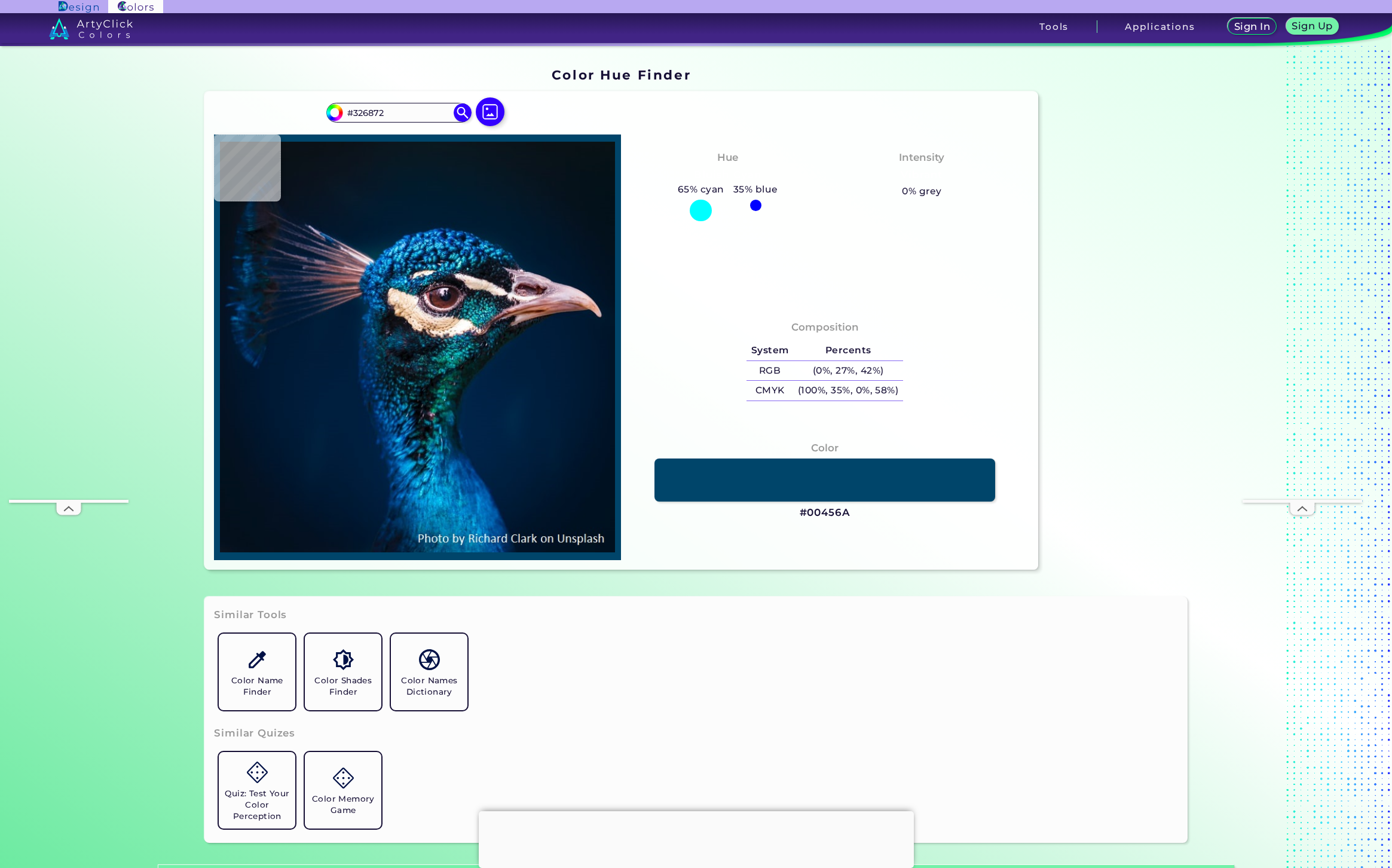
type input "#FCEFE1"
type input "#fad8c5"
type input "#FAD8C5"
type input "#997468"
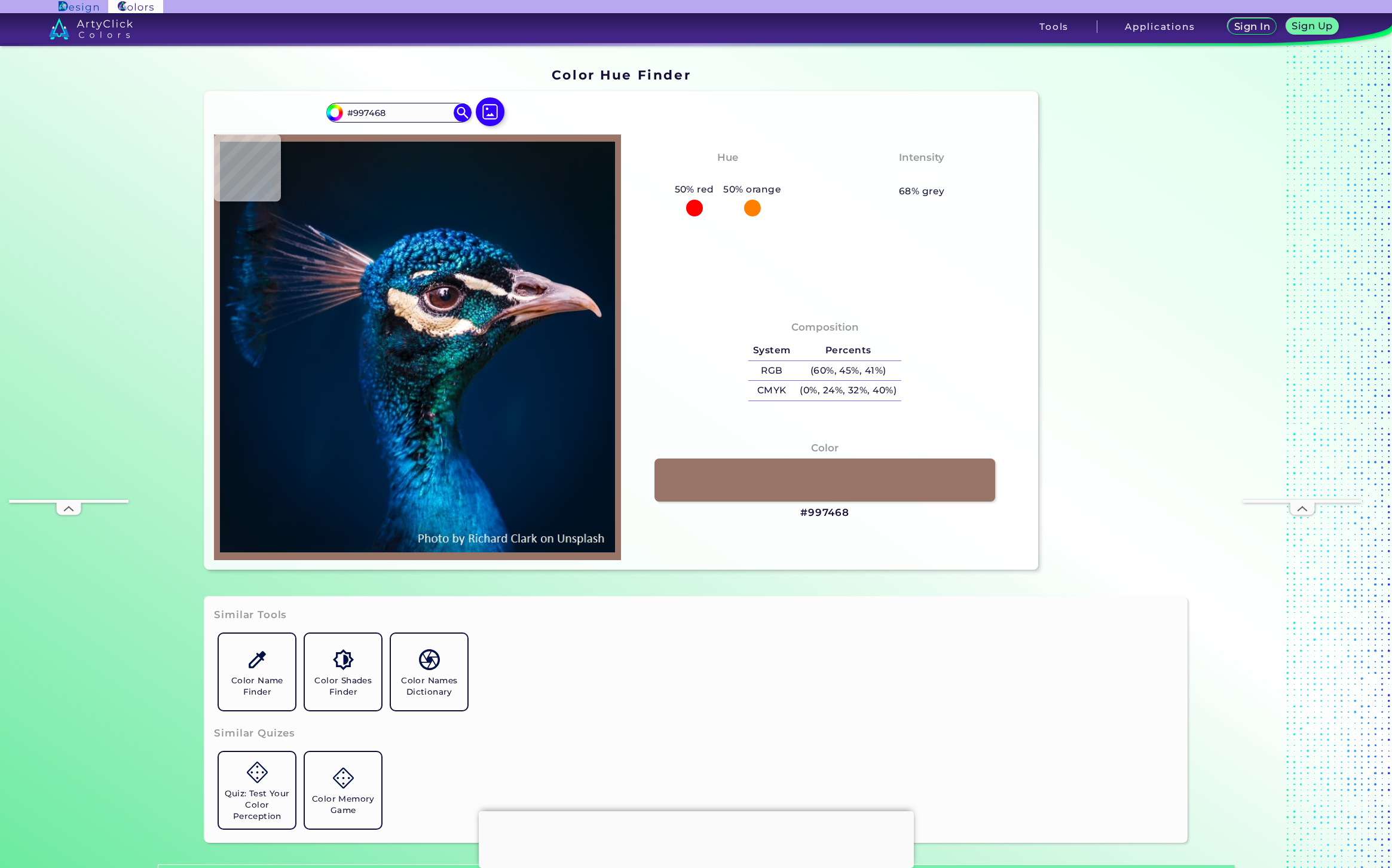
type input "#c7a493"
type input "#C7A493"
type input "#9b7f6b"
type input "#9B7F6B"
type input "#6e5441"
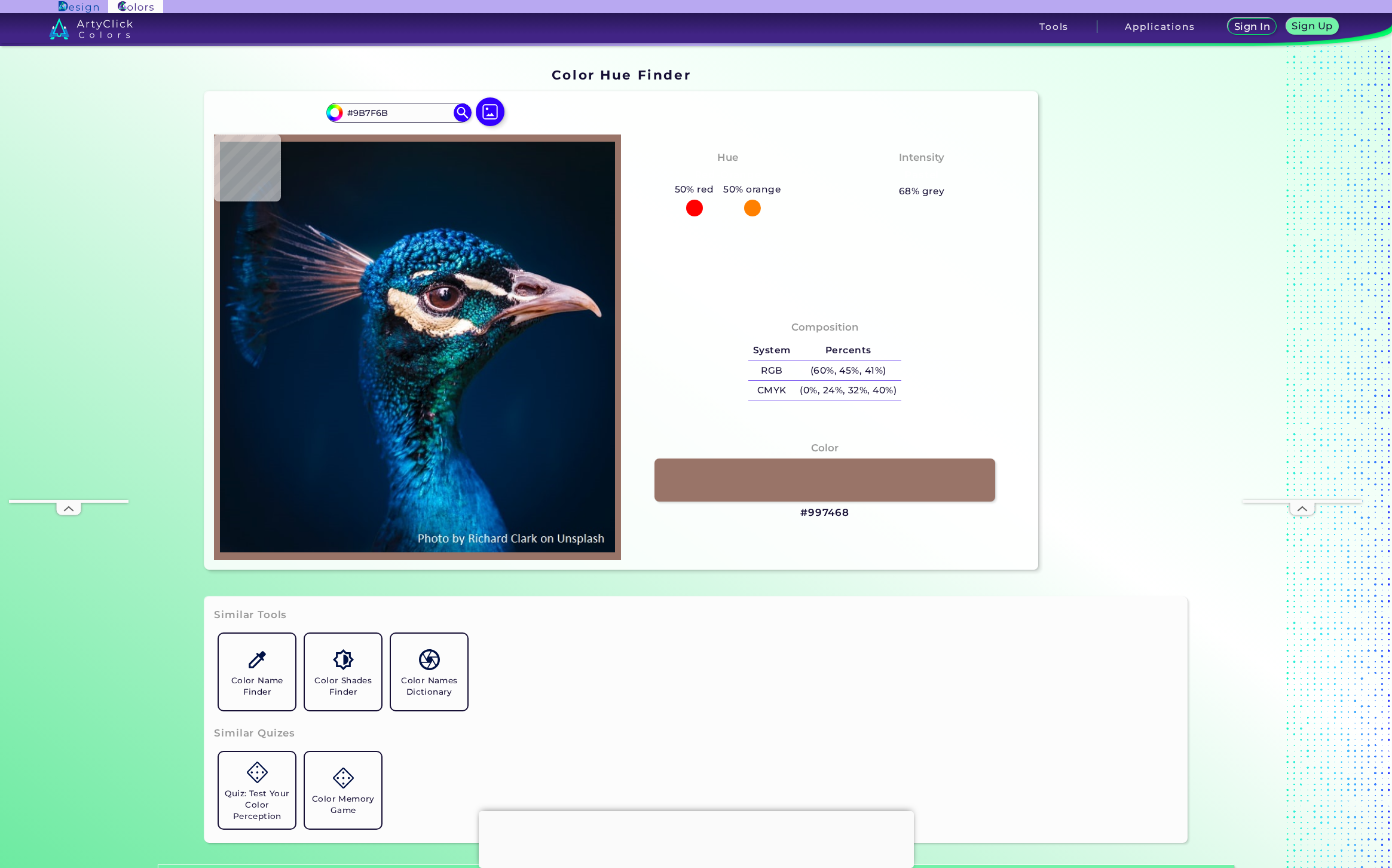
type input "#6E5441"
type input "#9b7f71"
type input "#9B7F71"
type input "#9f7b5c"
type input "#9F7B5C"
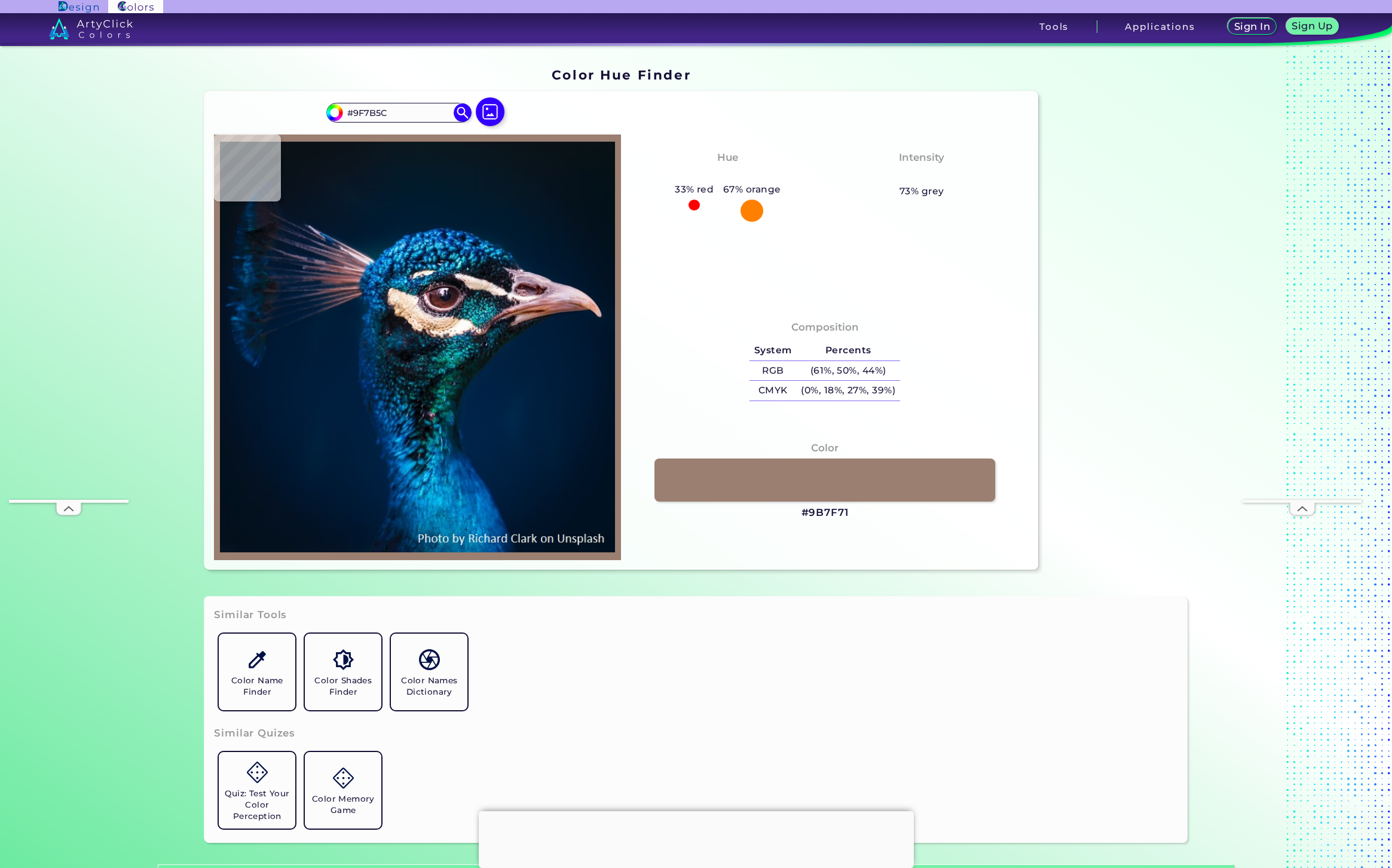
type input "#b0855c"
type input "#B0855C"
type input "#a67754"
type input "#A67754"
type input "#9b7985"
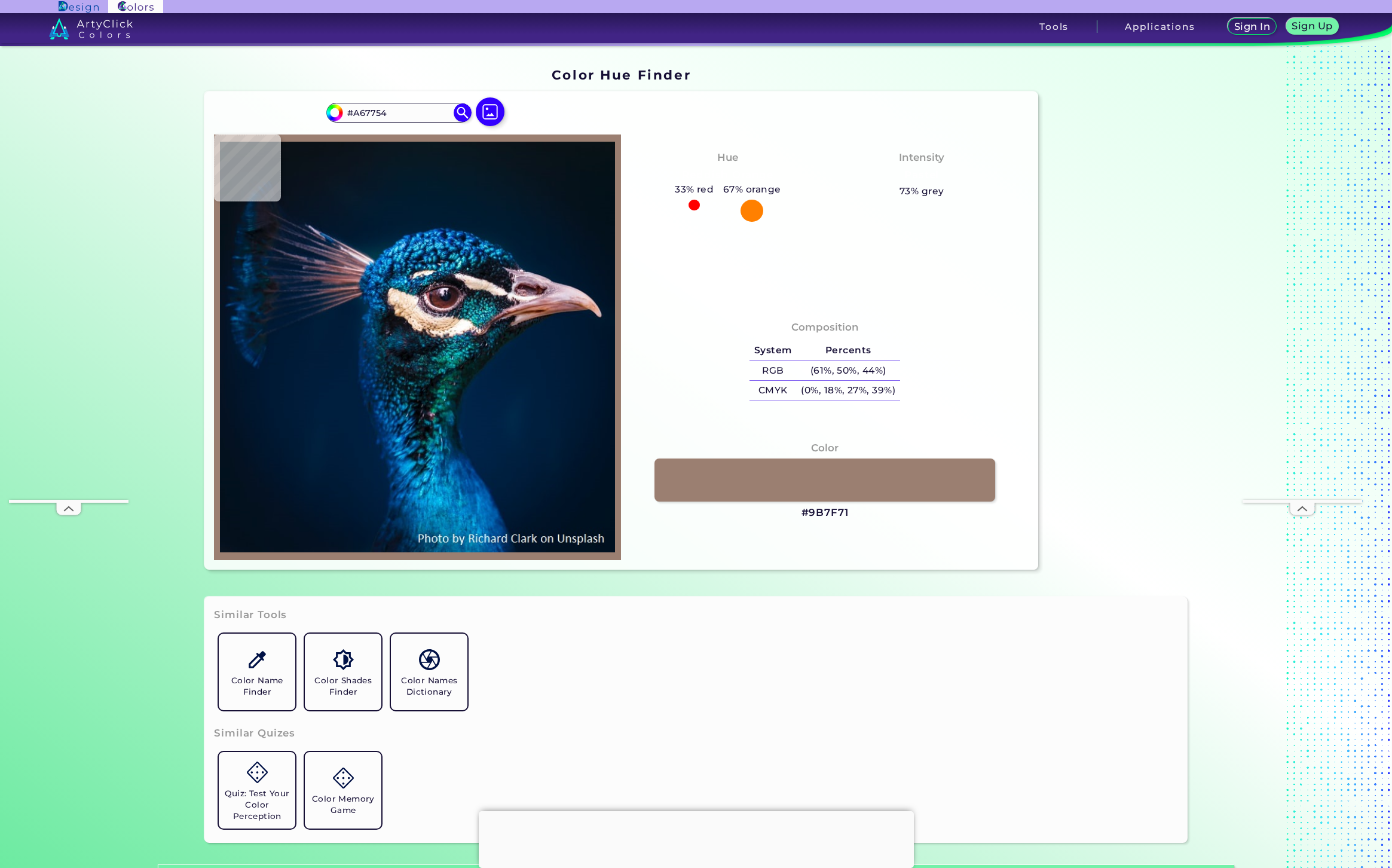
type input "#9B7985"
type input "#541e13"
type input "#541E13"
type input "#702f29"
type input "#702F29"
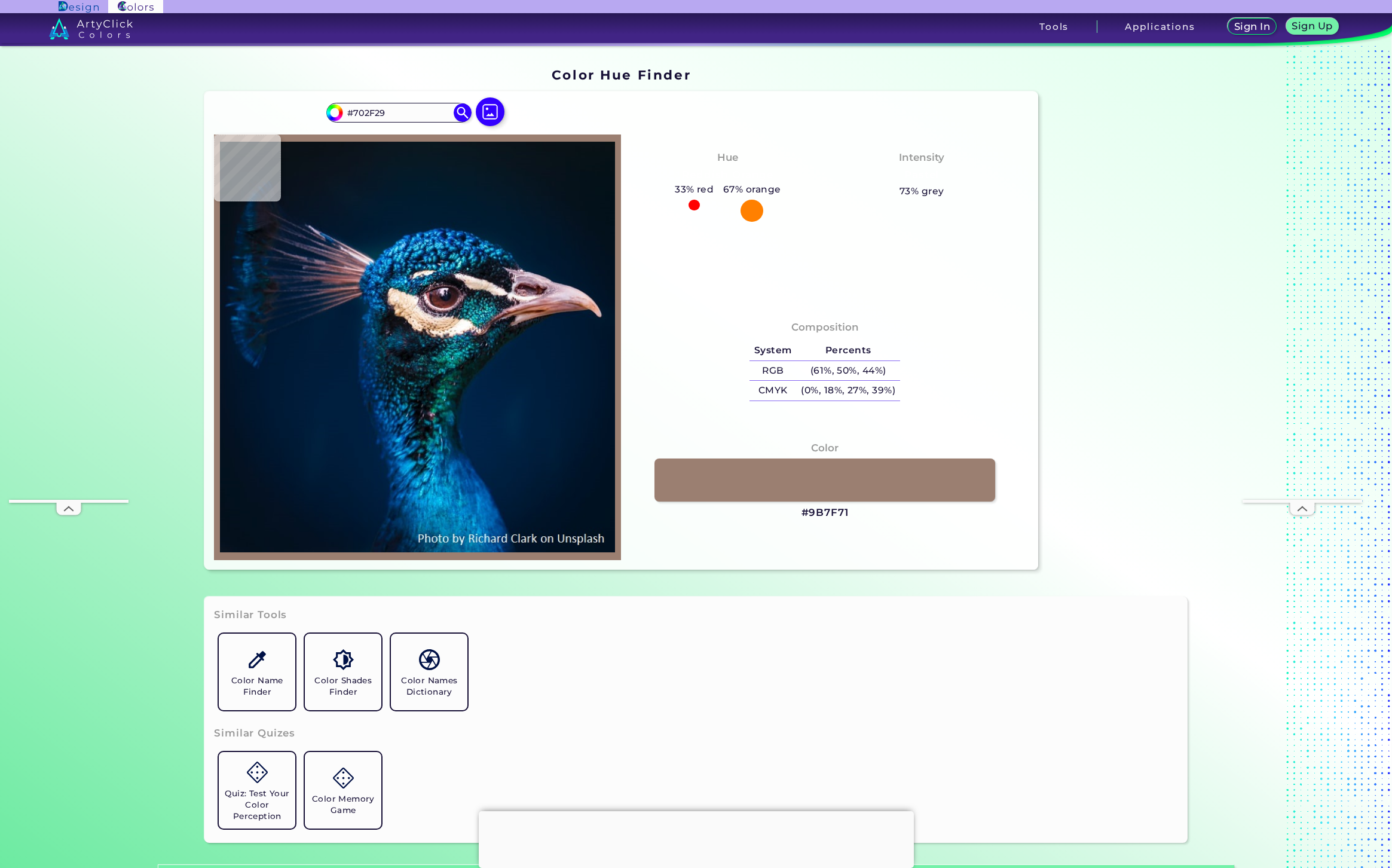
type input "#6d322c"
type input "#6D322C"
type input "#10121a"
type input "#10121A"
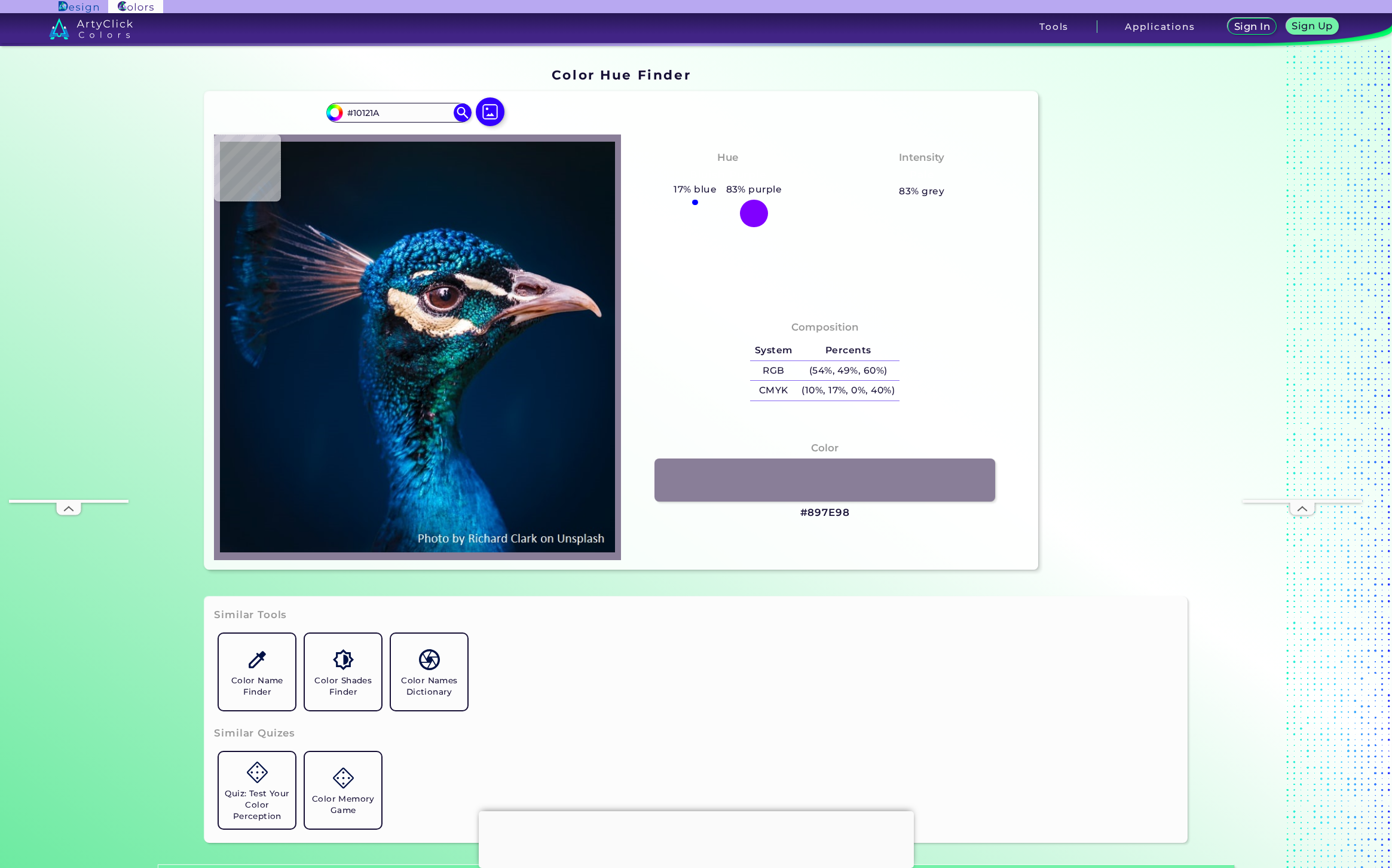
type input "#897e98"
type input "#897E98"
type input "#f9ecfc"
type input "#F9ECFC"
type input "#d8cadd"
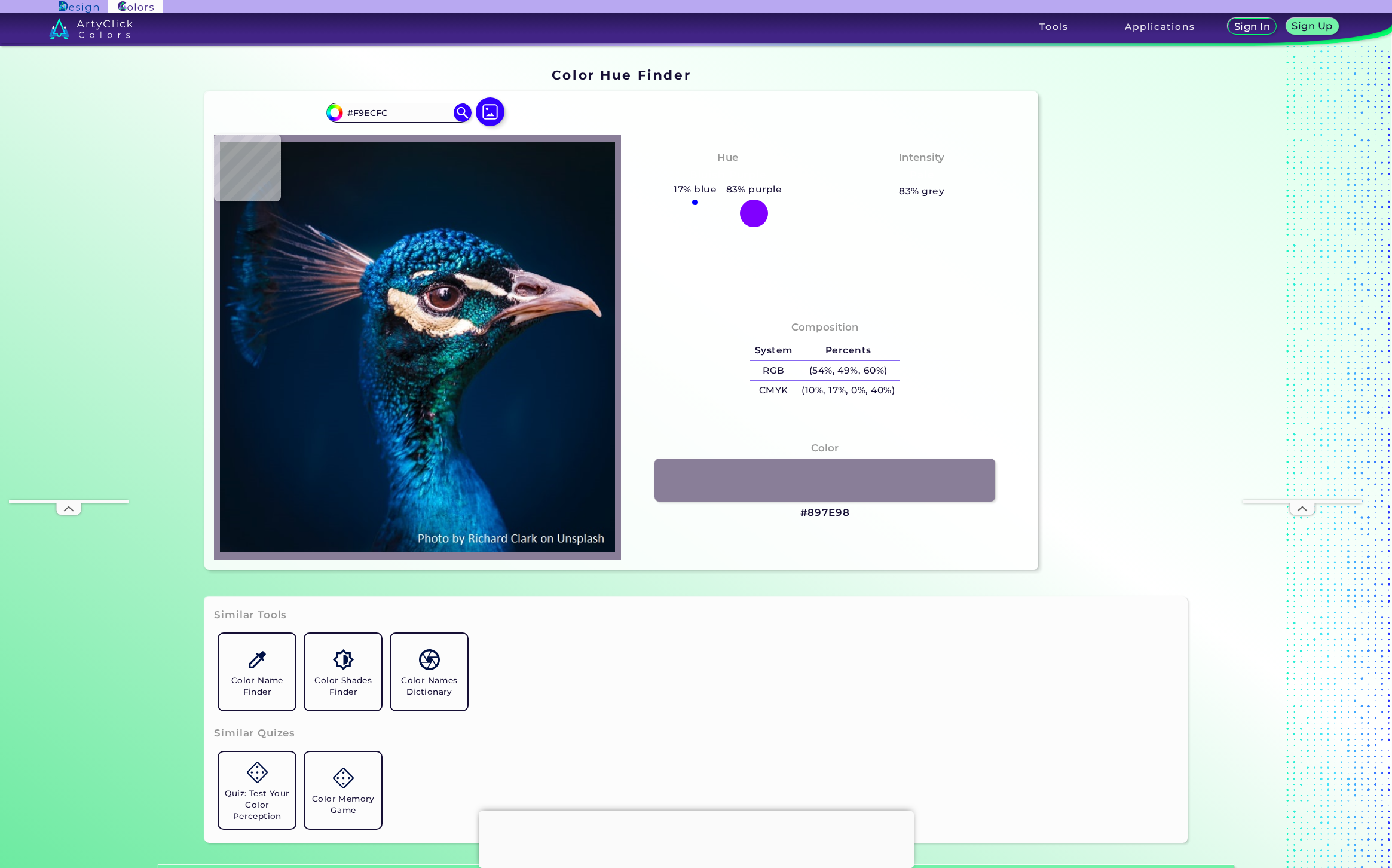
type input "#D8CADD"
type input "#feecfd"
type input "#FEECFD"
type input "#40232b"
type input "#40232B"
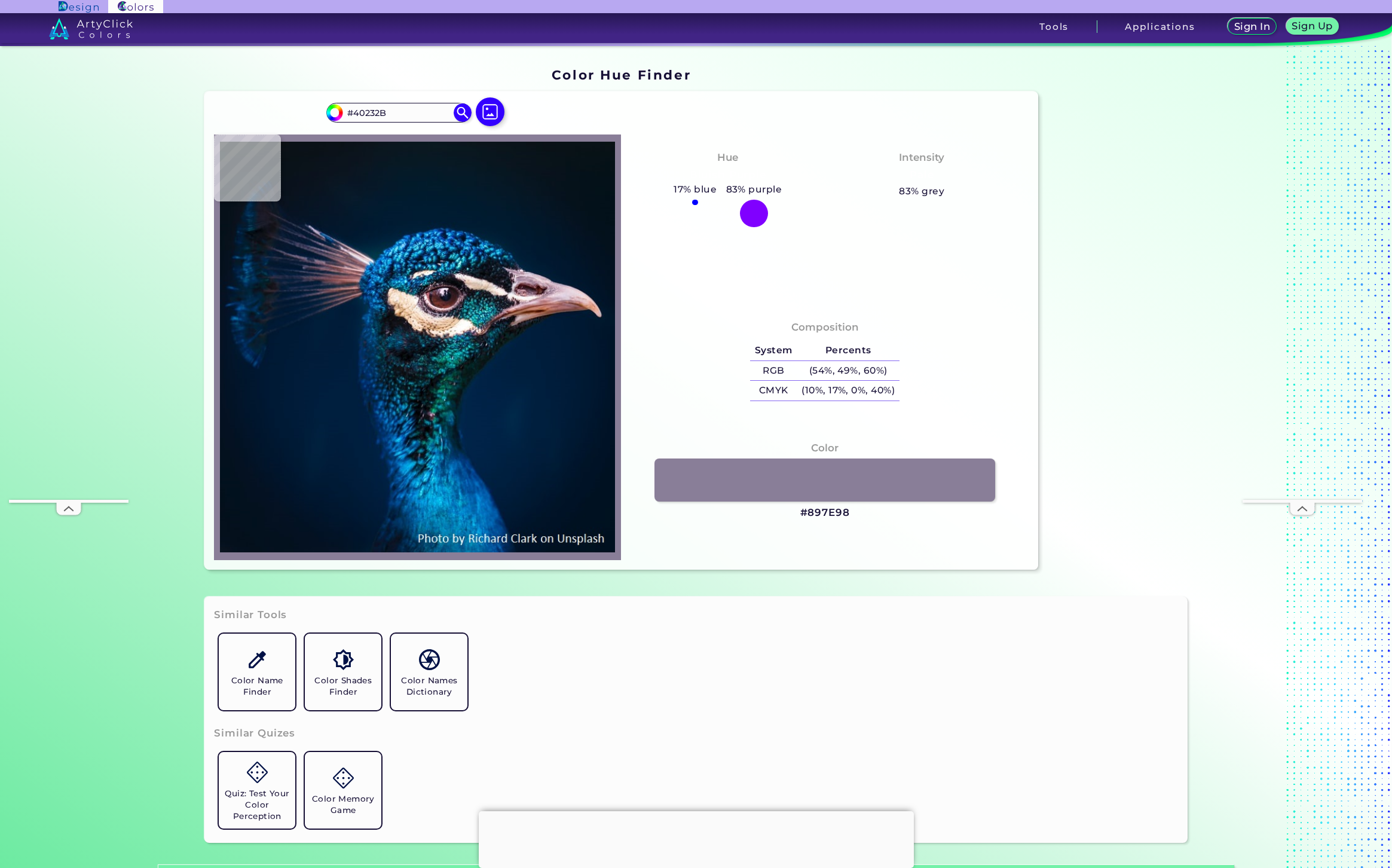
type input "#c0a0af"
type input "#C0A0AF"
type input "#2a121c"
type input "#2A121C"
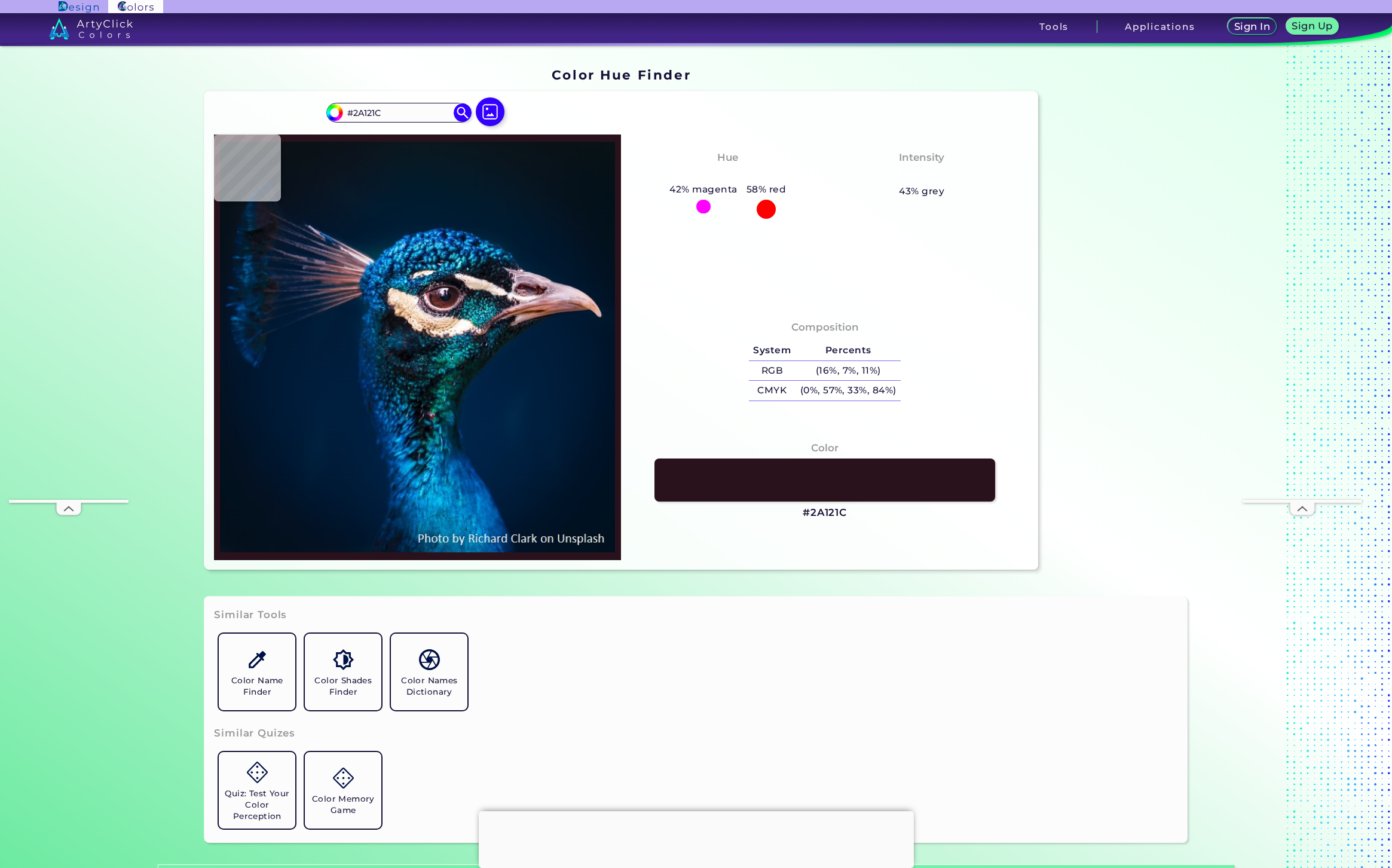
type input "#a07c88"
type input "#A07C88"
type input "#f9e1e6"
type input "#F9E1E6"
type input "#743633"
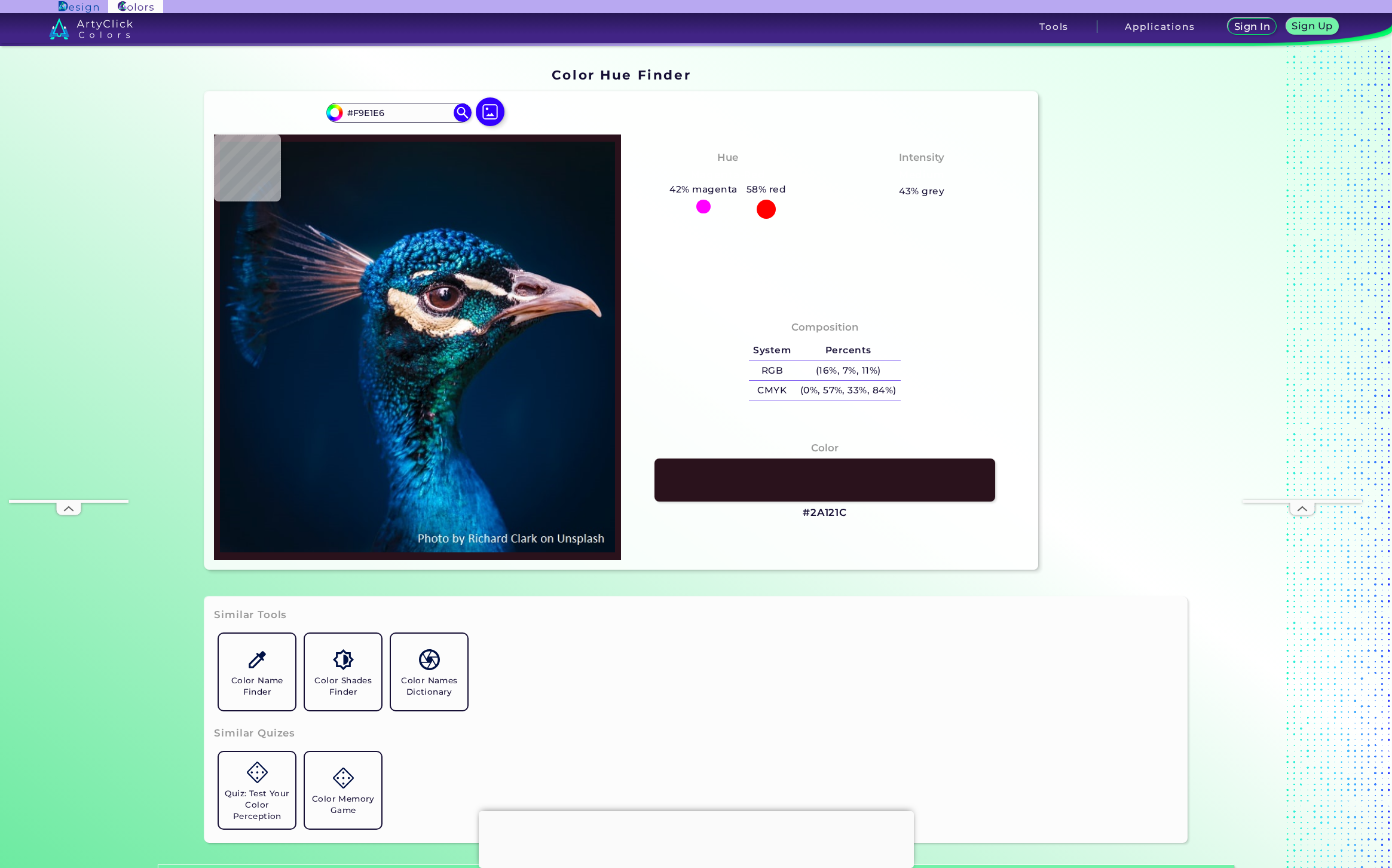
type input "#743633"
type input "#622b2d"
type input "#622B2D"
type input "#542c2f"
type input "#542C2F"
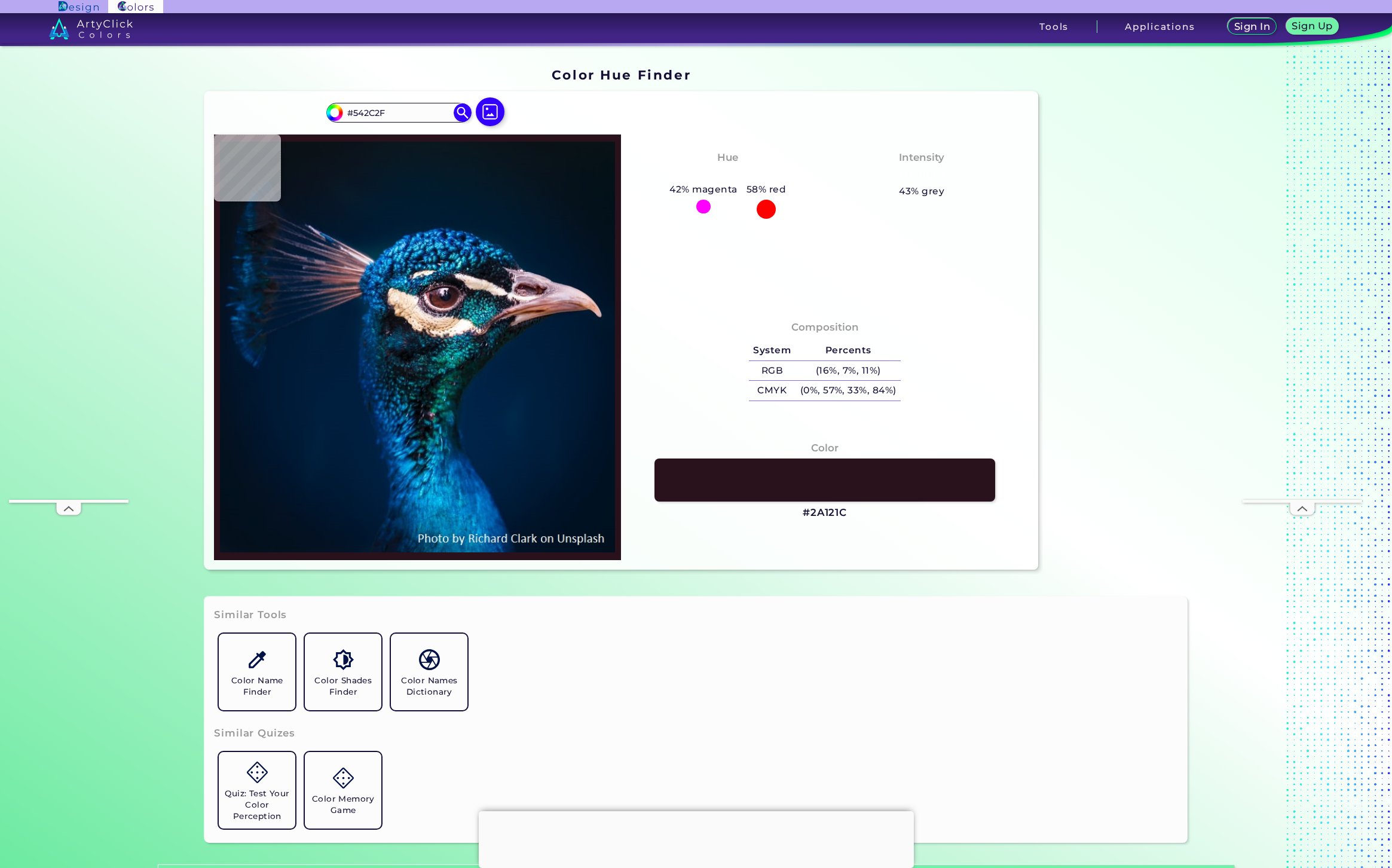
type input "#361e23"
type input "#361E23"
type input "#071324"
type input "#091529"
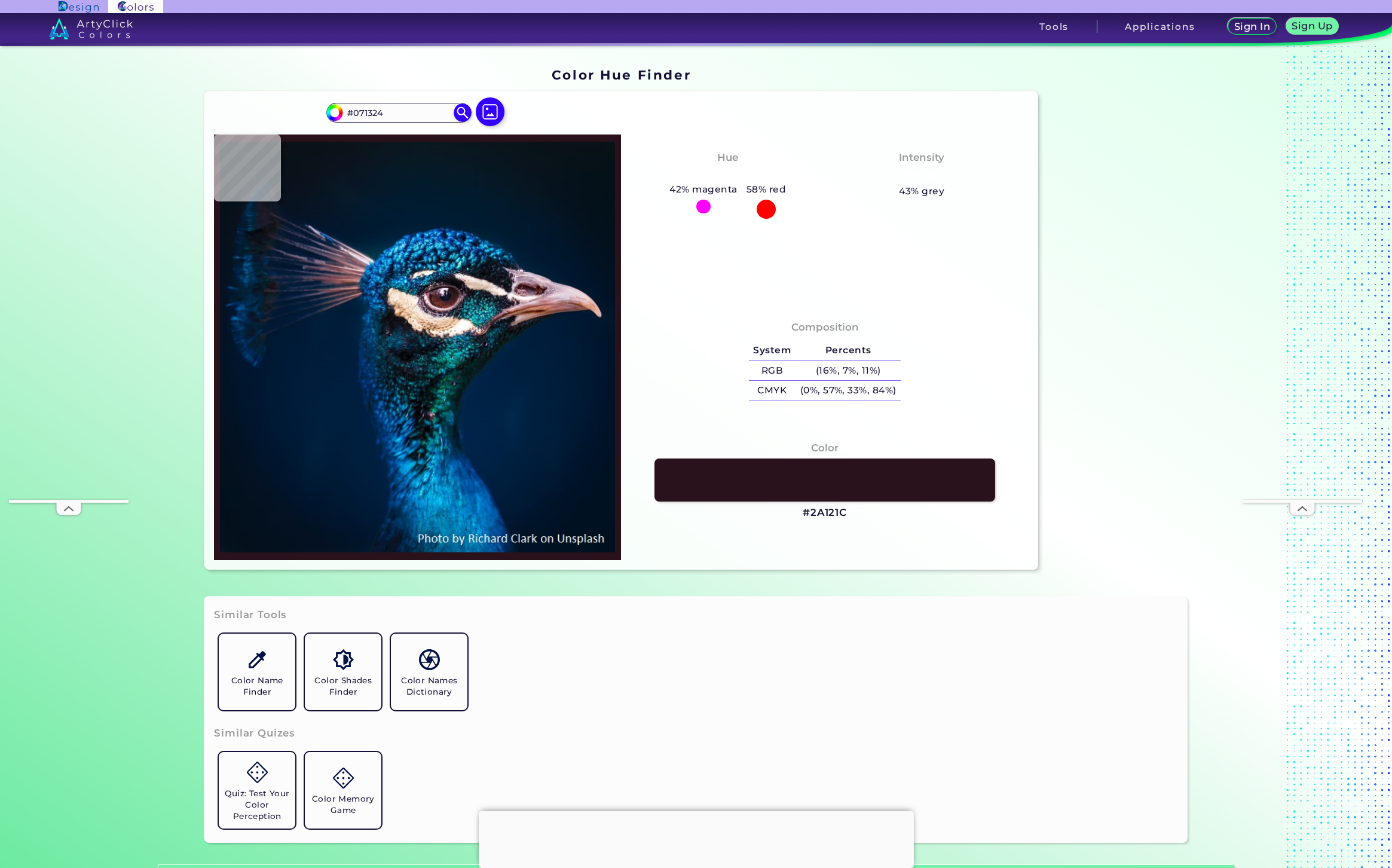
type input "#091529"
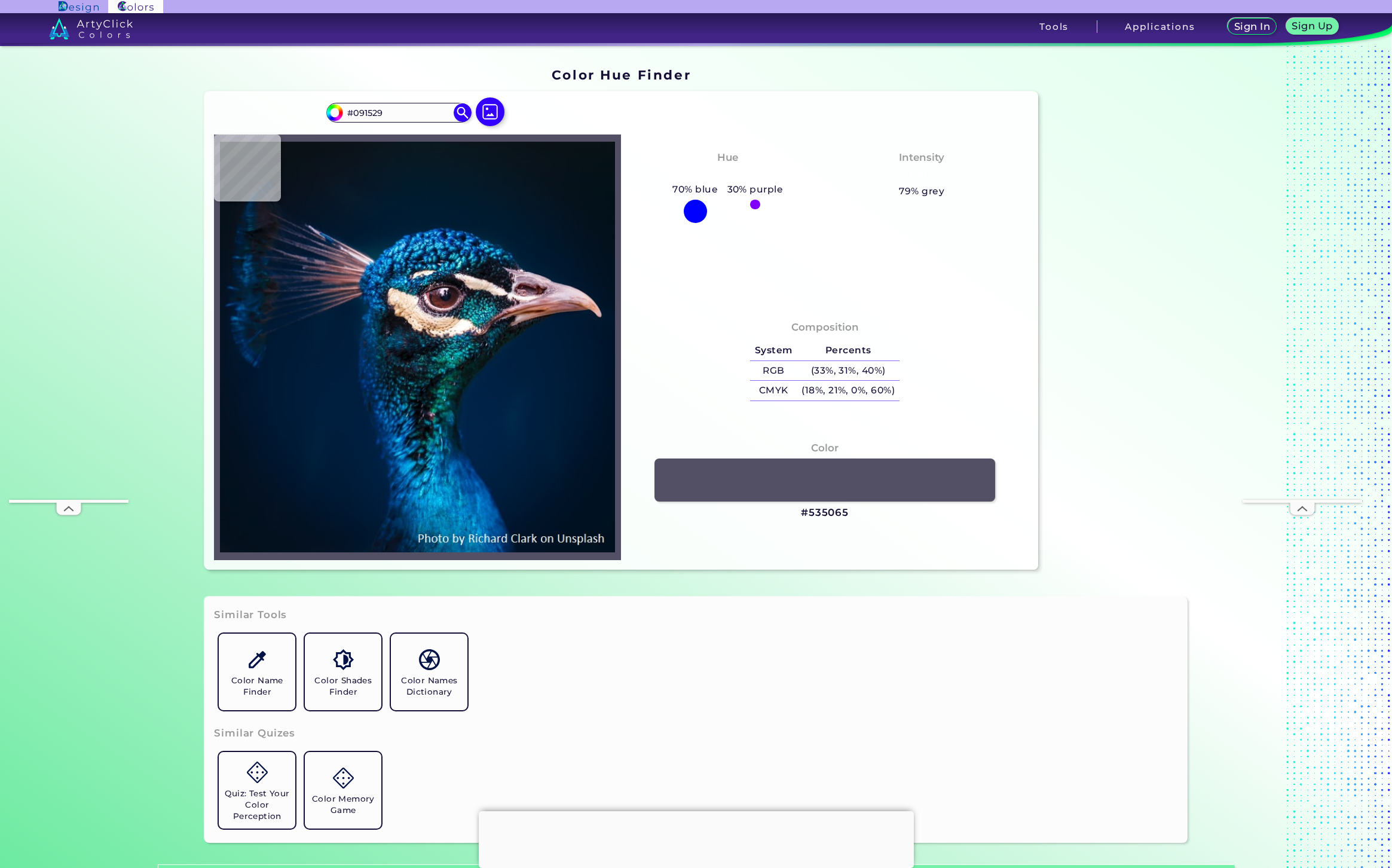
type input "#535065"
type input "#686175"
type input "#b6aec3"
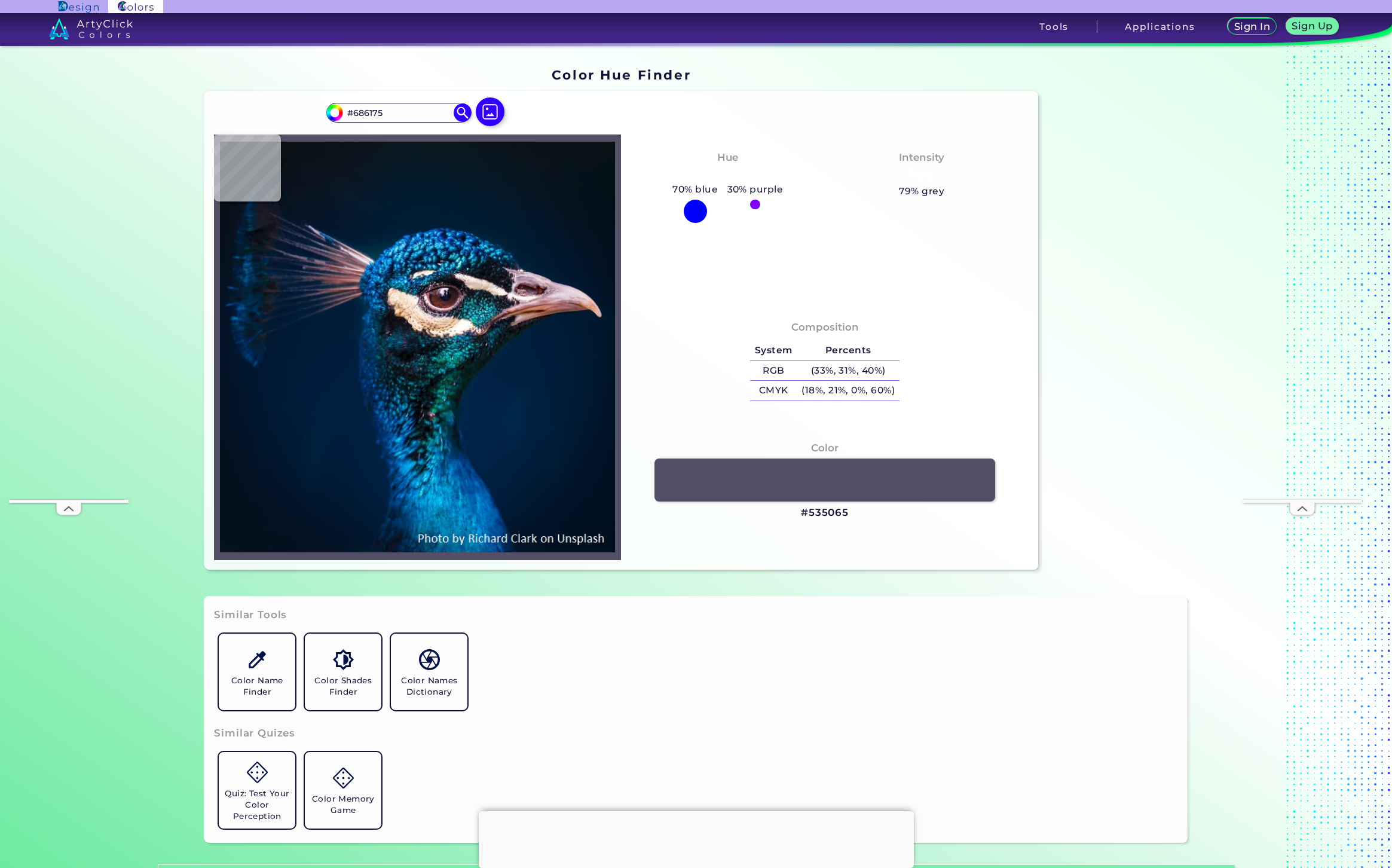
type input "#B6AEC3"
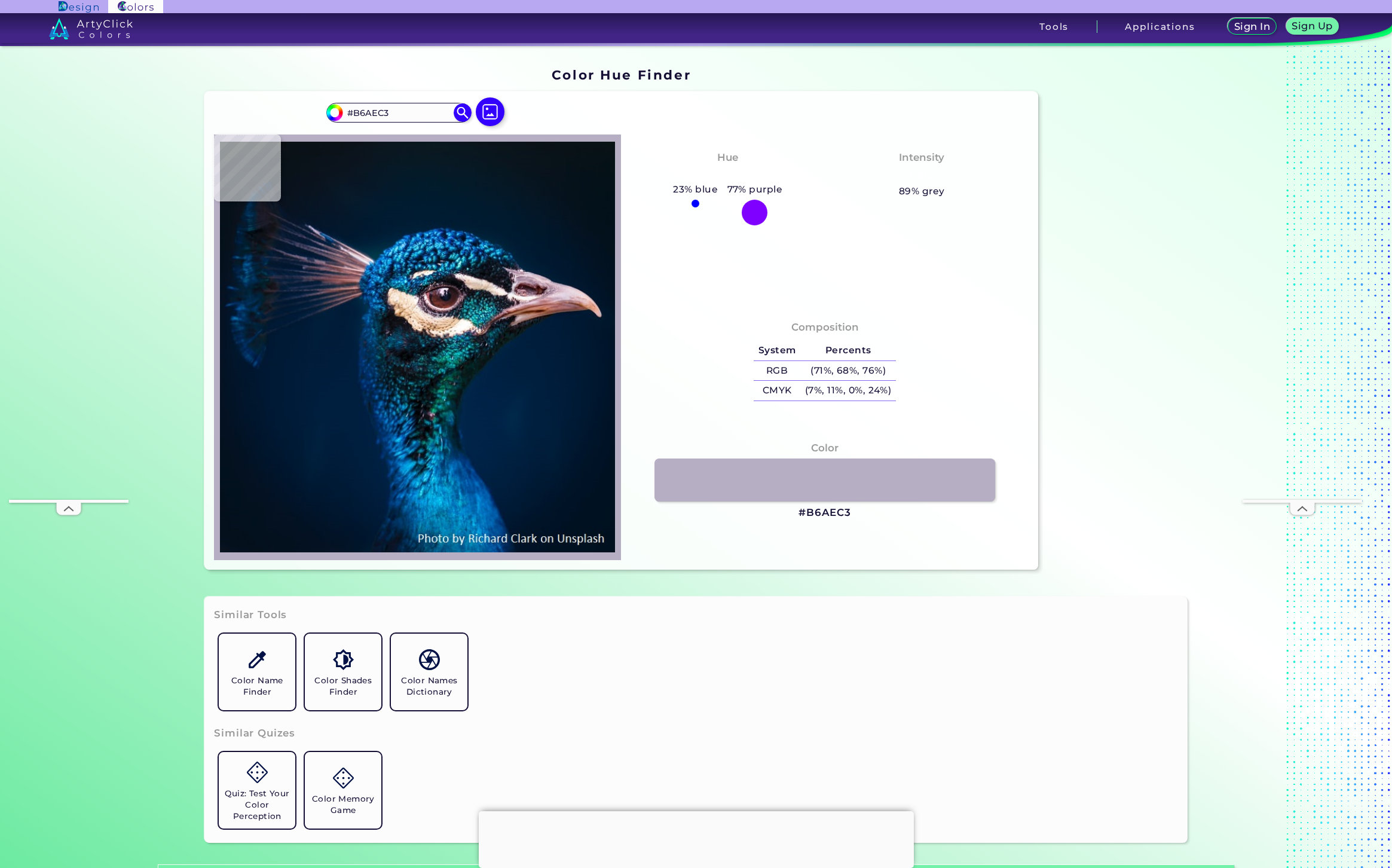
type input "#7e7b90"
type input "#7E7B90"
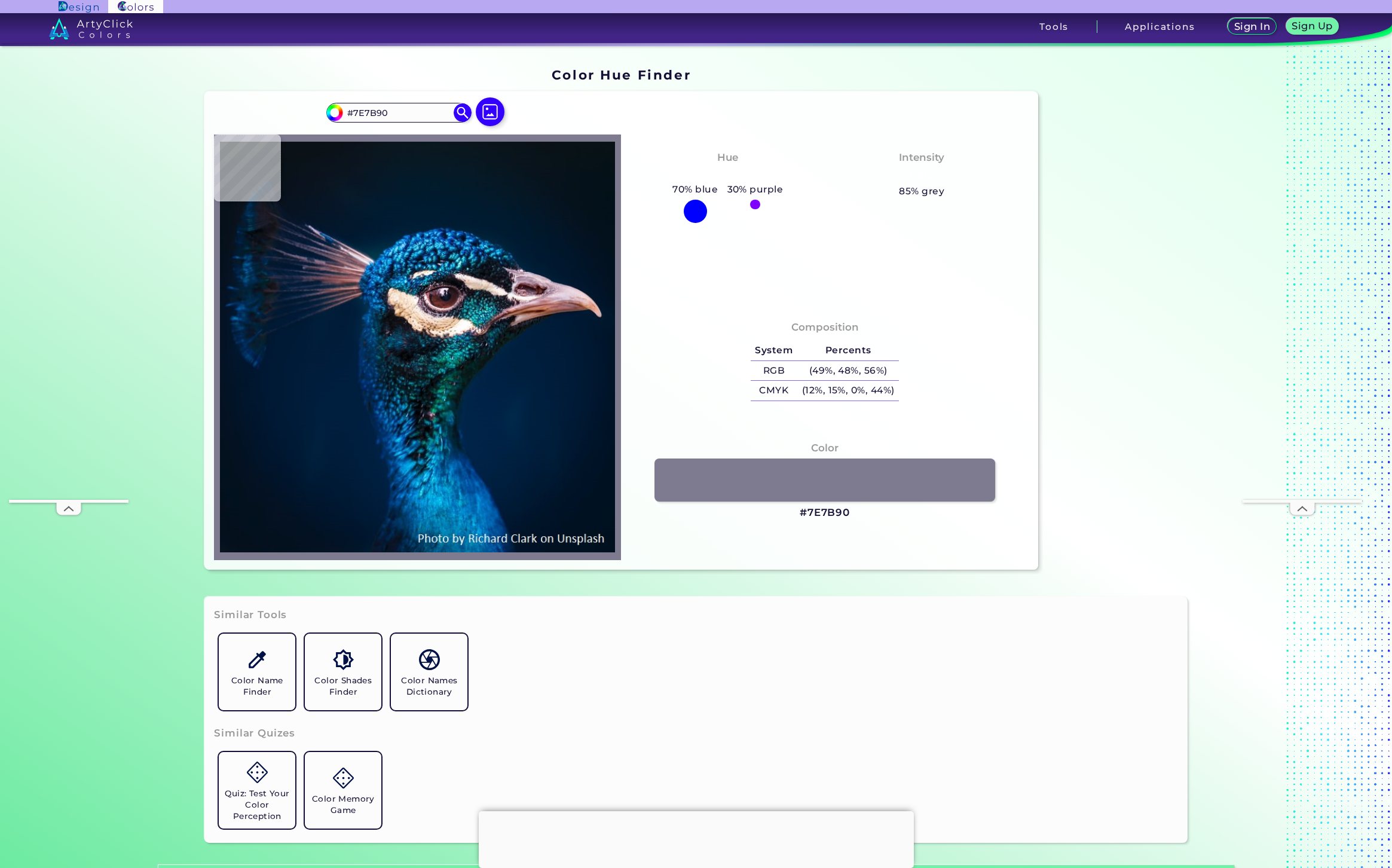
type input "#535065"
type input "#241c31"
type input "#241C31"
type input "#372e42"
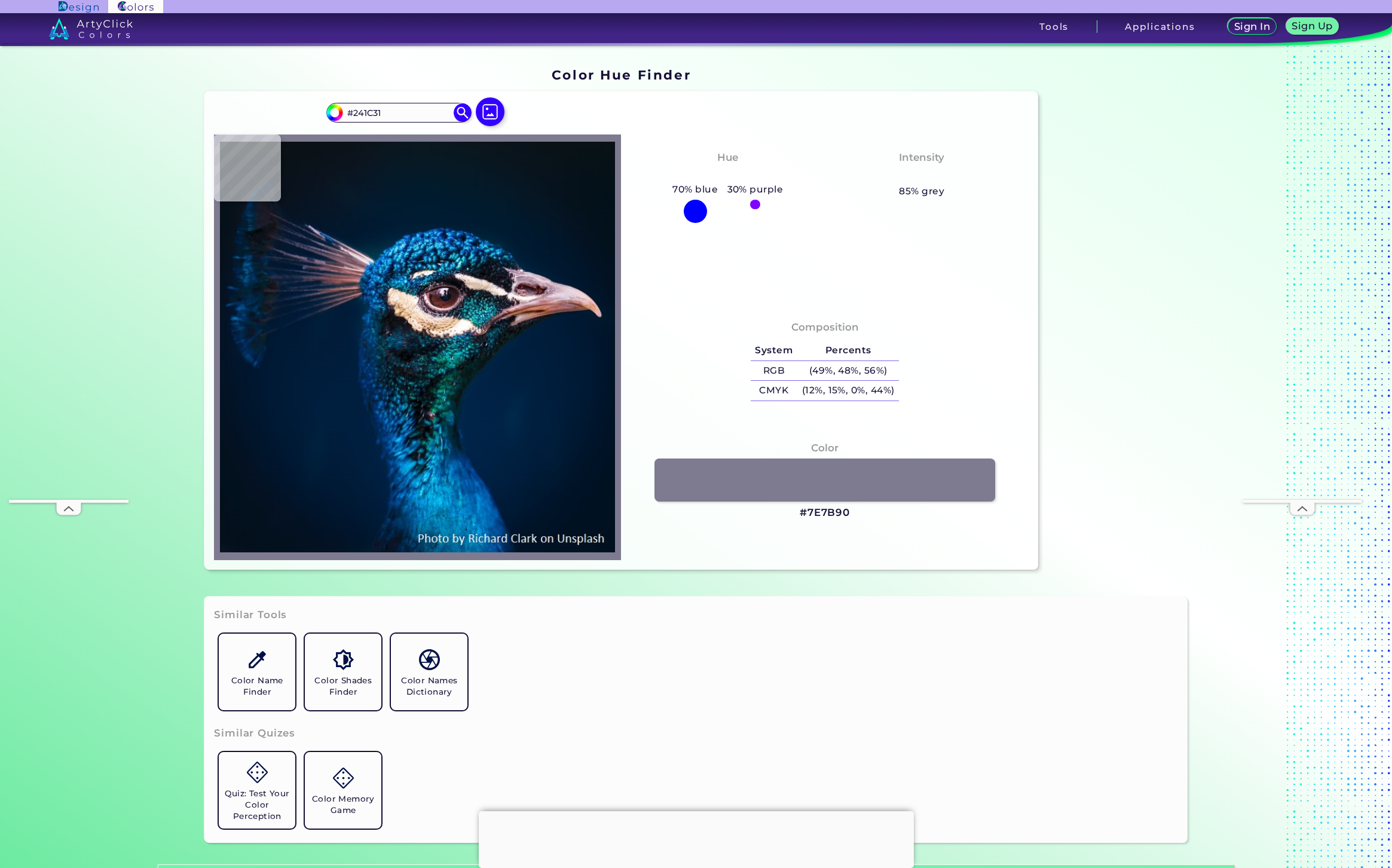
type input "#372E42"
type input "#21192d"
type input "#21192D"
